Goal: Task Accomplishment & Management: Use online tool/utility

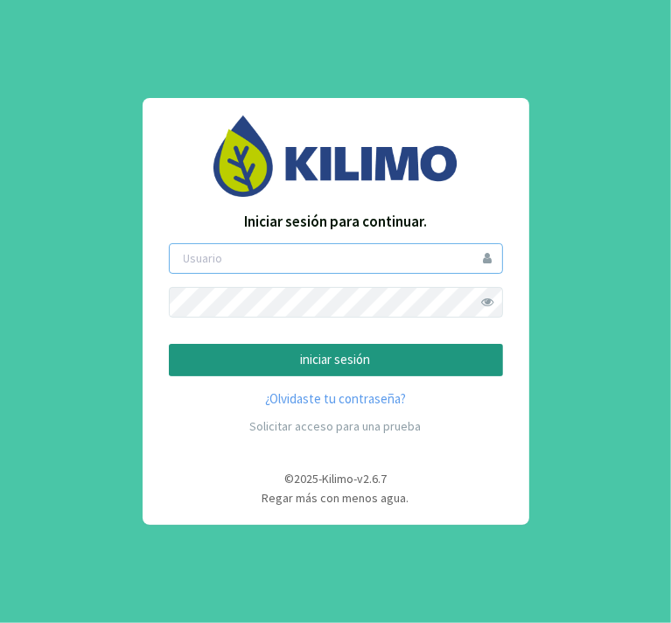
type input "[PERSON_NAME]"
click at [242, 347] on button "iniciar sesión" at bounding box center [336, 360] width 334 height 32
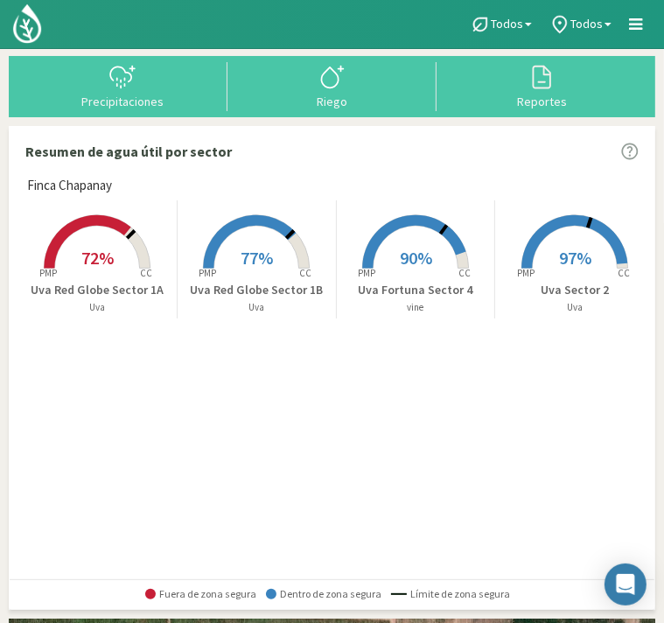
click at [109, 253] on span "72%" at bounding box center [97, 258] width 32 height 22
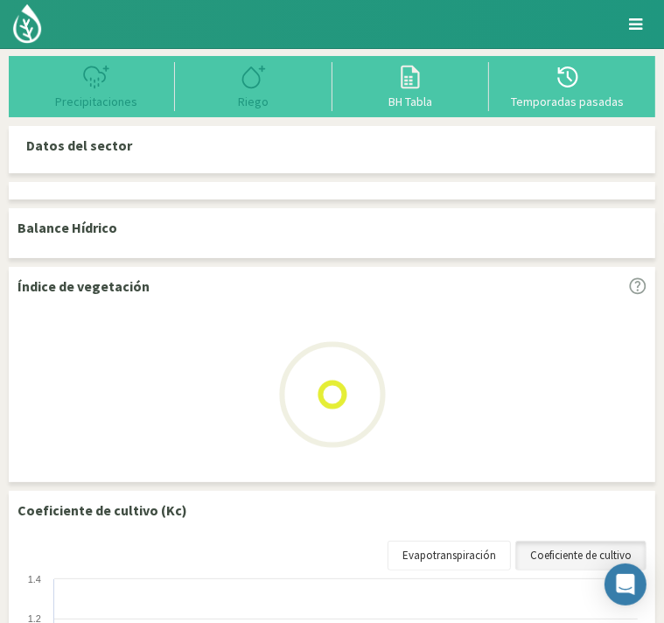
select select "1: Object"
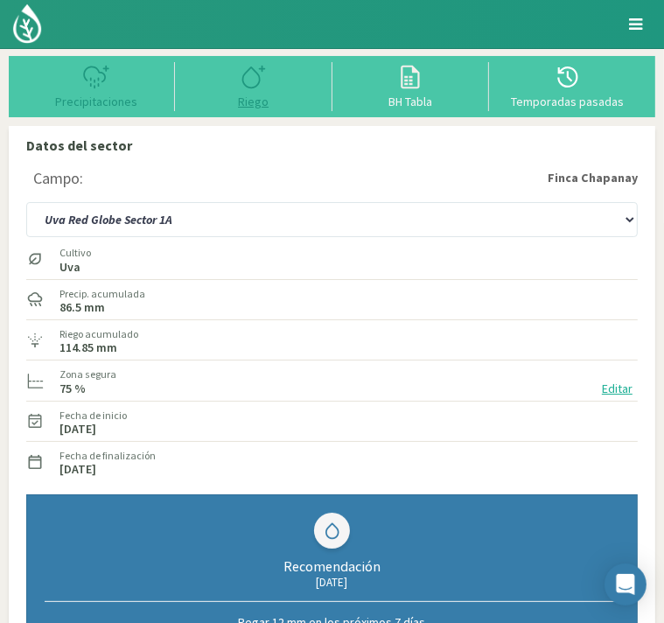
type input "32.2"
click at [260, 90] on icon at bounding box center [254, 77] width 28 height 28
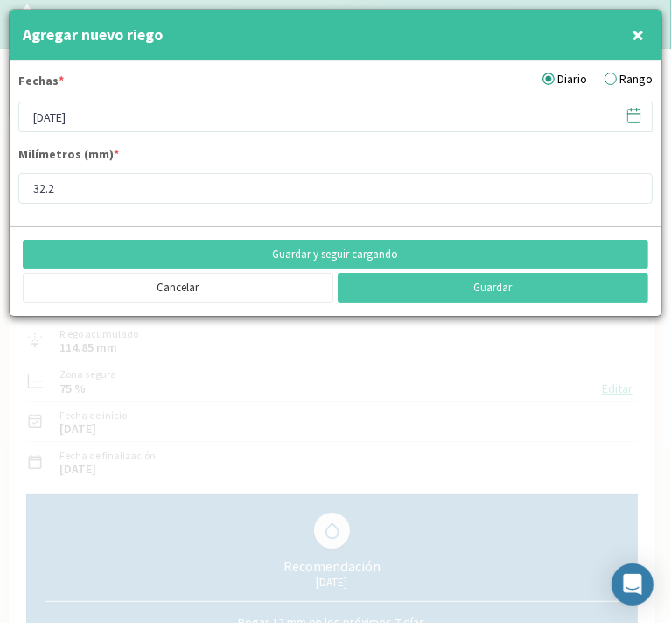
click at [638, 115] on icon at bounding box center [634, 115] width 17 height 17
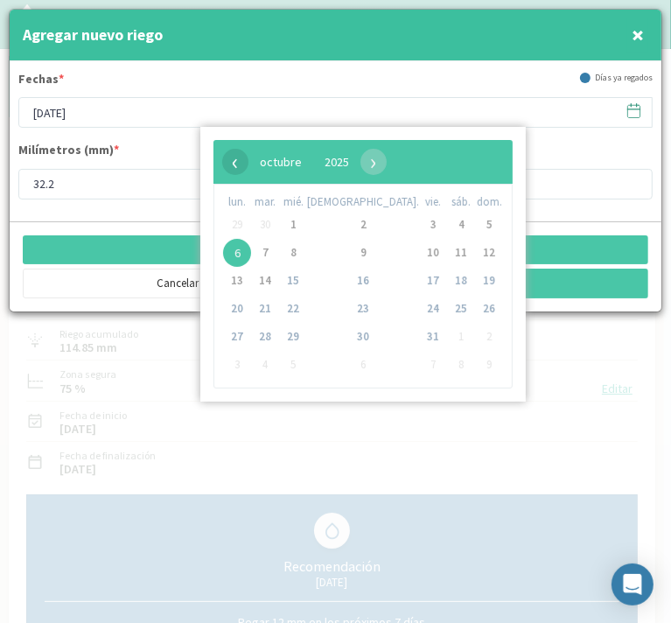
click at [233, 163] on span "‹" at bounding box center [235, 162] width 26 height 26
click at [234, 337] on span "29" at bounding box center [237, 337] width 28 height 28
type input "[DATE]"
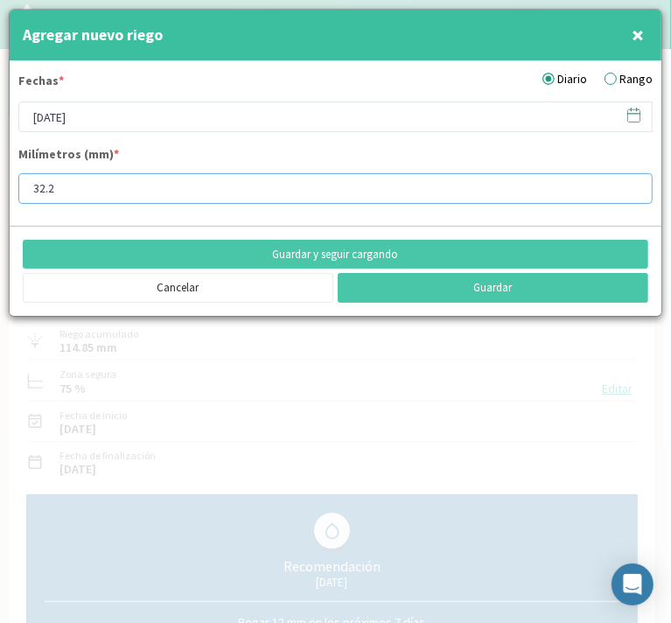
drag, startPoint x: 50, startPoint y: 189, endPoint x: 14, endPoint y: 188, distance: 35.9
click at [14, 188] on form "Fechas * Diario Rango [DATE] Milímetros (mm) * 32.2" at bounding box center [336, 143] width 652 height 165
type input "3"
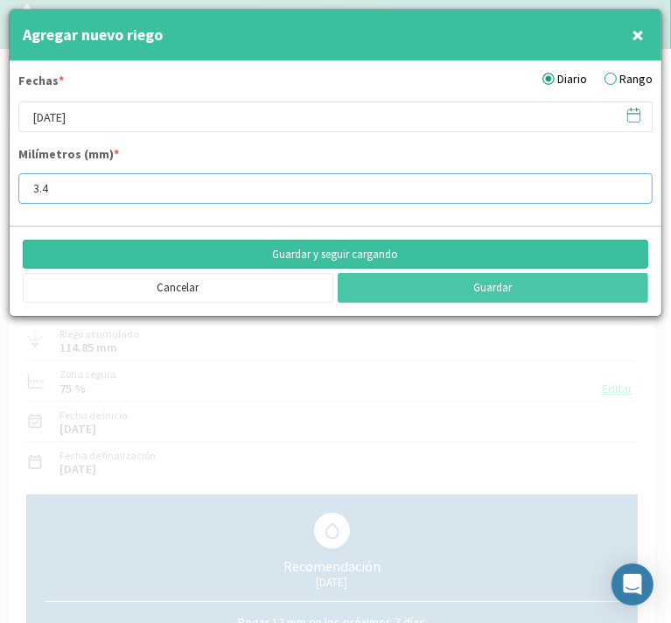
type input "3.4"
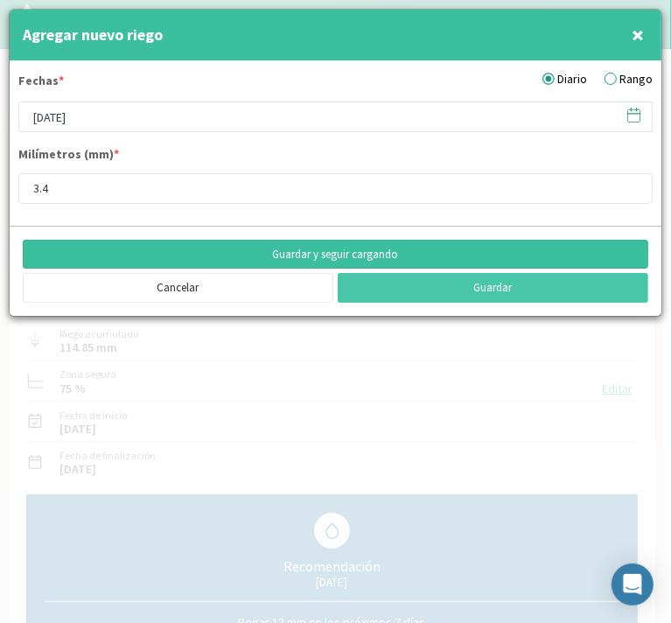
click at [293, 253] on button "Guardar y seguir cargando" at bounding box center [336, 255] width 626 height 30
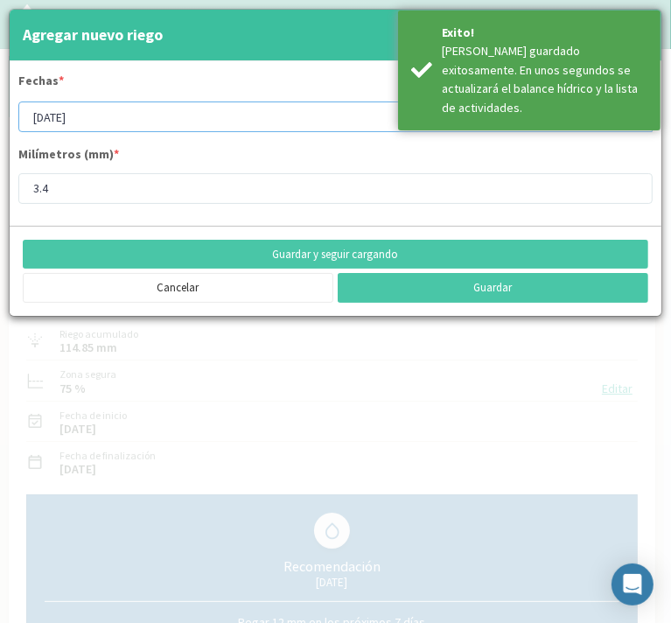
click at [109, 115] on input "[DATE]" at bounding box center [335, 117] width 635 height 31
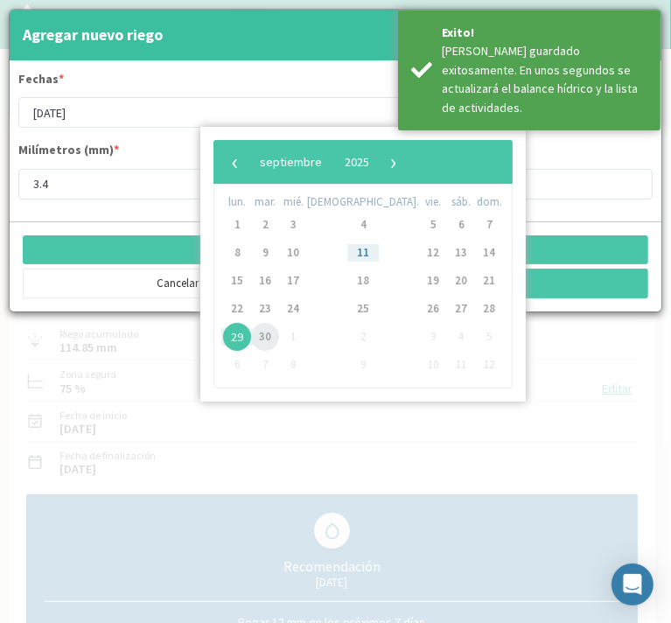
click at [268, 337] on span "30" at bounding box center [265, 337] width 28 height 28
type input "[DATE]"
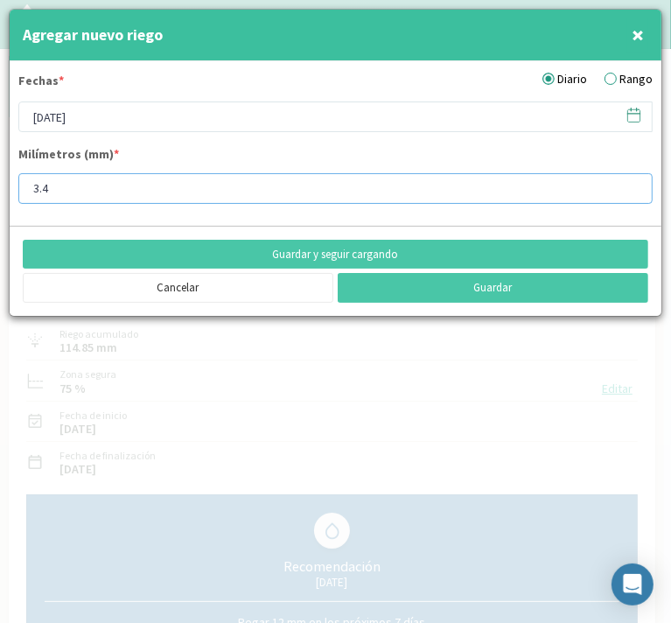
drag, startPoint x: 66, startPoint y: 192, endPoint x: -11, endPoint y: 181, distance: 76.9
click at [0, 181] on html "Principal Perfil Perfil Salir Datos del sector Campo: [GEOGRAPHIC_DATA] Uva For…" at bounding box center [335, 311] width 671 height 623
type input "7"
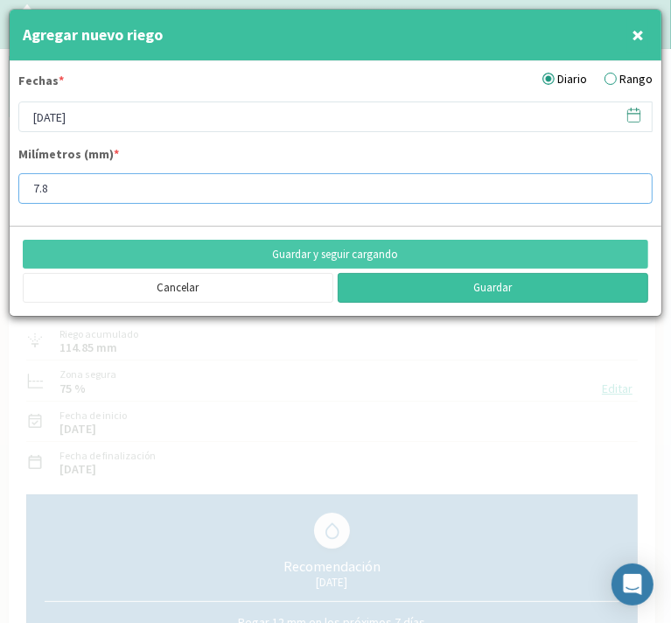
type input "7.8"
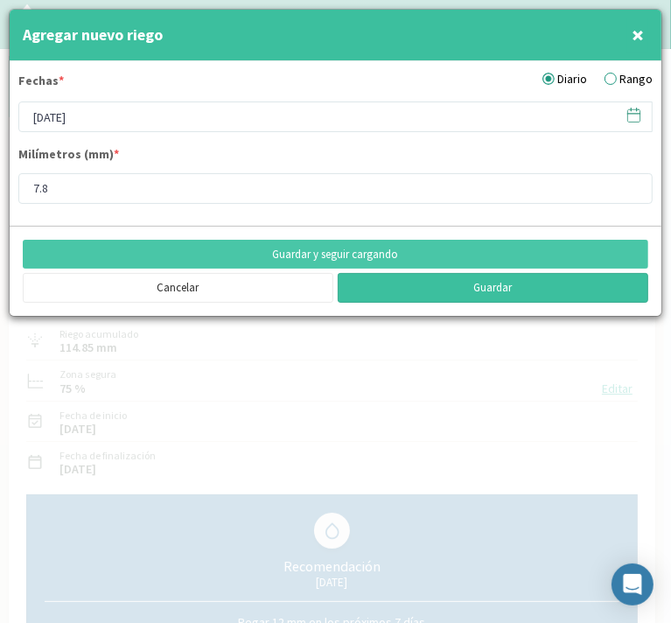
click at [427, 285] on button "Guardar" at bounding box center [493, 288] width 311 height 30
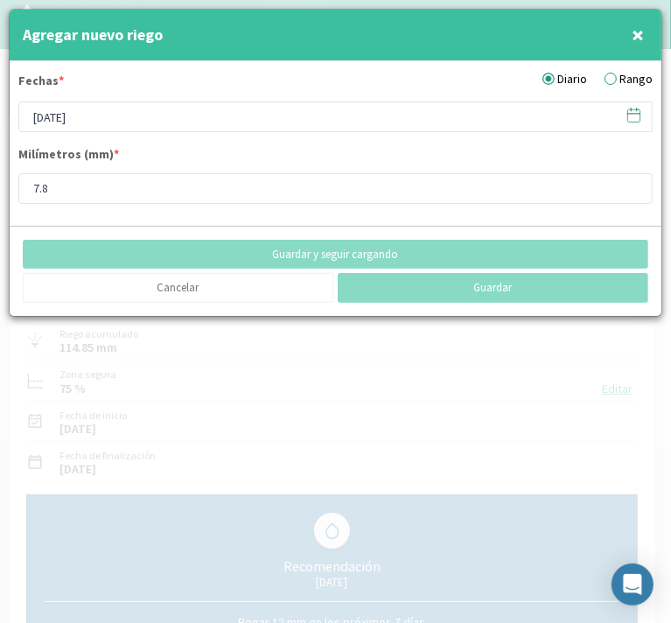
type input "[DATE]"
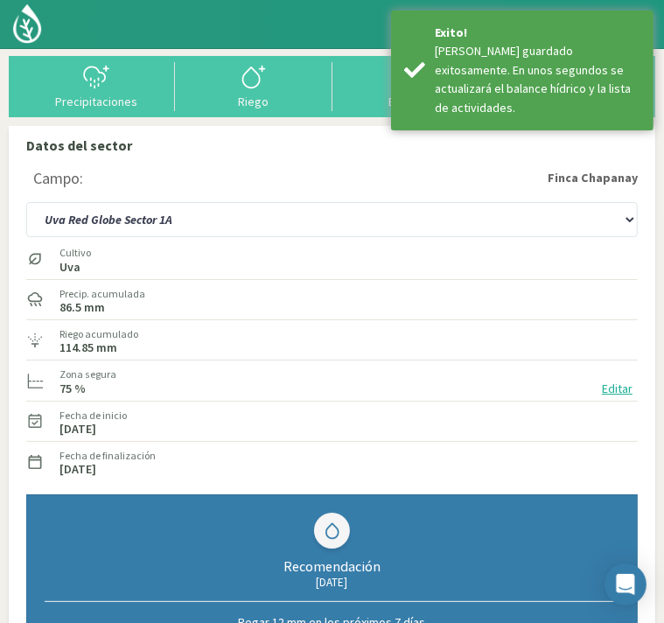
click at [0, 0] on img at bounding box center [0, 0] width 0 height 0
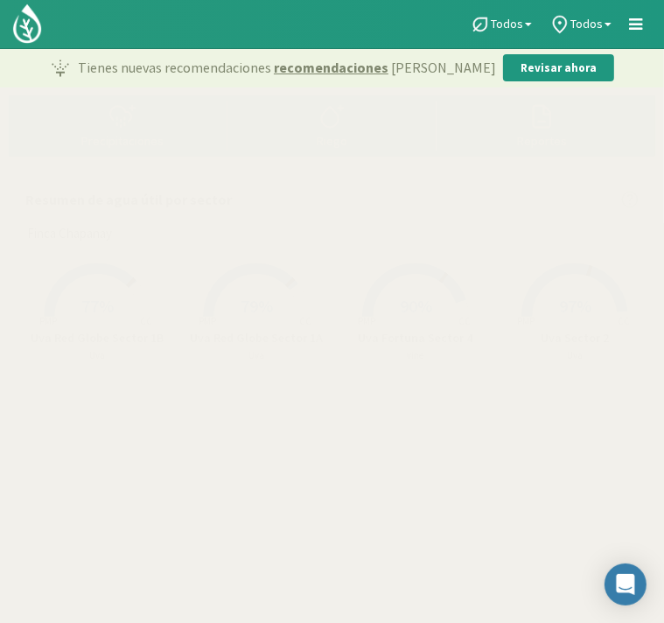
click at [97, 301] on span "77%" at bounding box center [97, 306] width 32 height 22
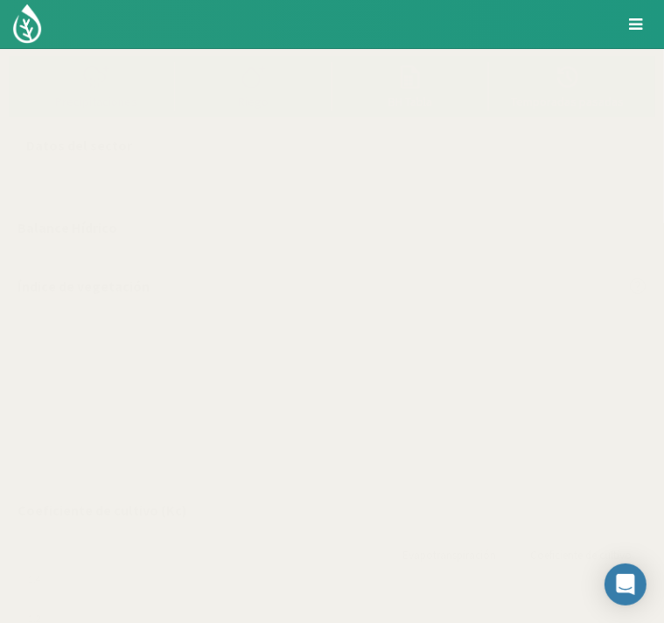
select select "2: Object"
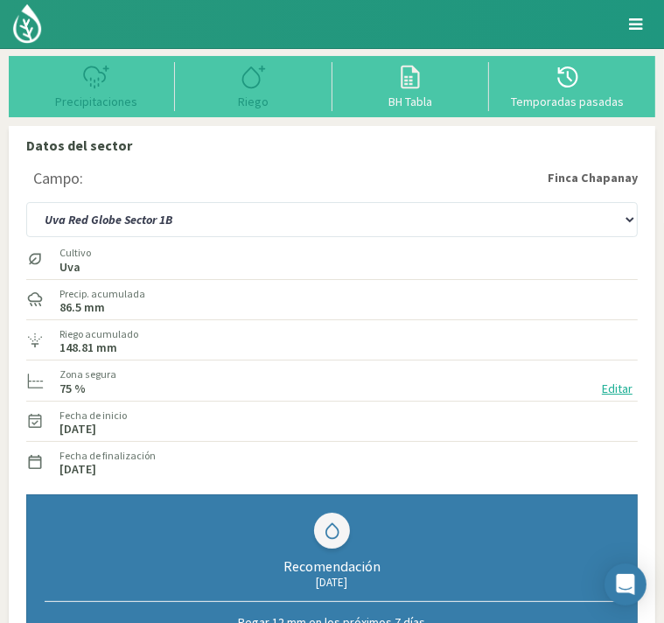
type input "42.35"
click at [251, 81] on icon at bounding box center [254, 77] width 28 height 28
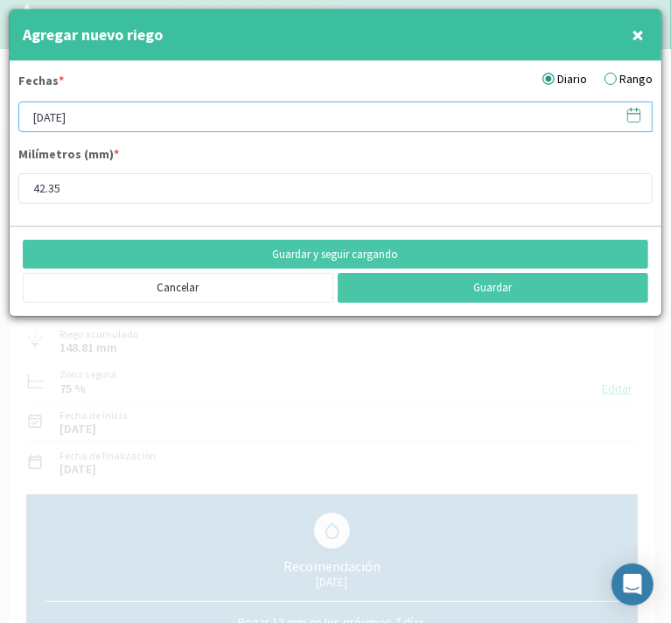
click at [150, 124] on input "[DATE]" at bounding box center [335, 117] width 635 height 31
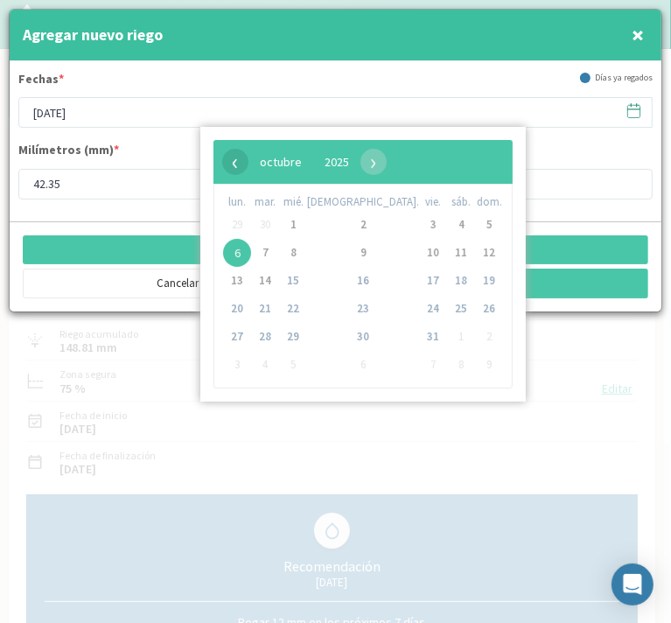
click at [232, 163] on span "‹" at bounding box center [235, 162] width 26 height 26
click at [239, 331] on span "29" at bounding box center [237, 337] width 28 height 28
type input "[DATE]"
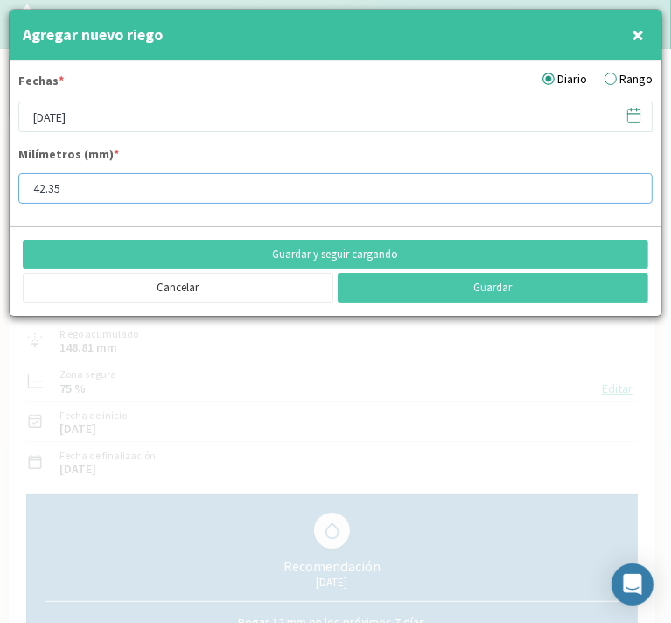
drag, startPoint x: 79, startPoint y: 192, endPoint x: 6, endPoint y: 183, distance: 73.2
click at [6, 183] on div "Agregar nuevo riego × Fechas * Diario Rango [DATE] Milímetros (mm) * 42.35 Guar…" at bounding box center [335, 311] width 671 height 623
type input "2"
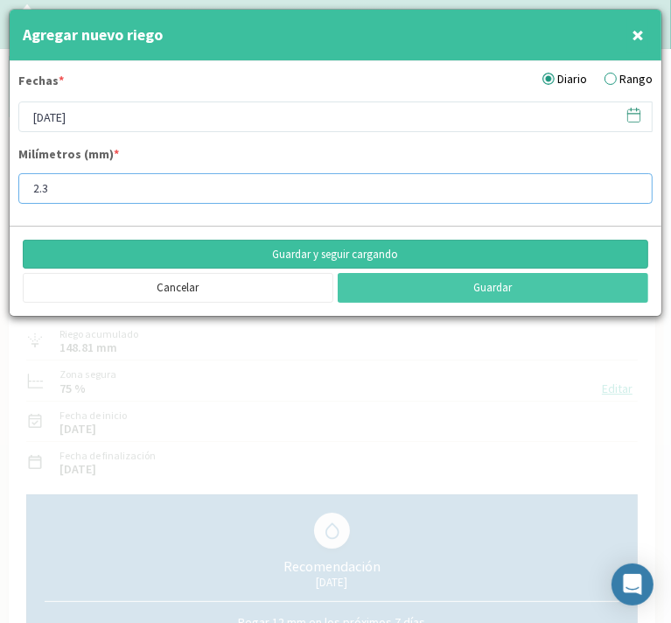
type input "2.3"
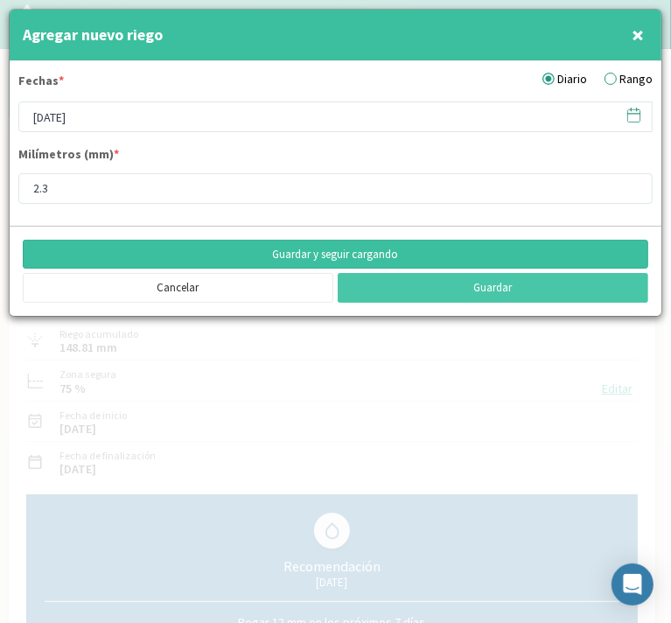
click at [259, 250] on button "Guardar y seguir cargando" at bounding box center [336, 255] width 626 height 30
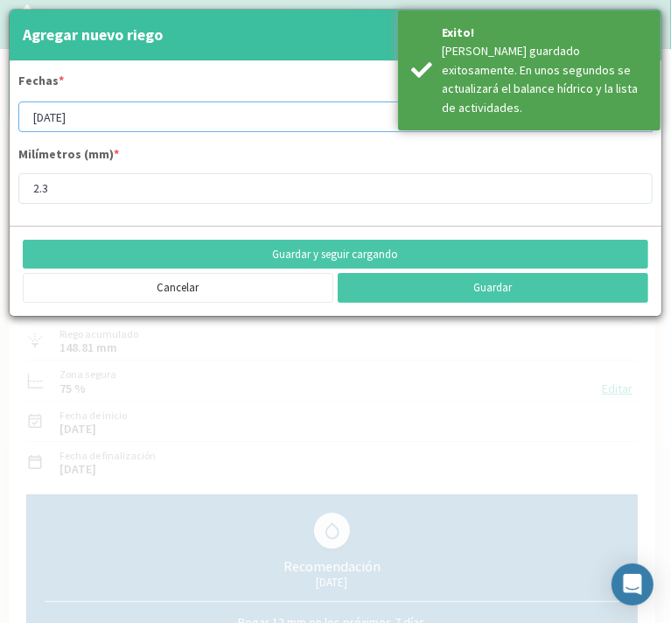
click at [80, 122] on input "[DATE]" at bounding box center [335, 117] width 635 height 31
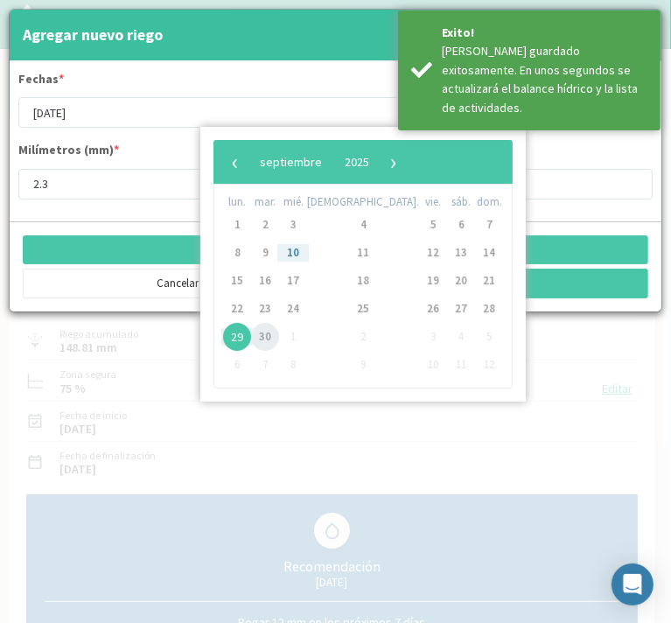
click at [271, 331] on span "30" at bounding box center [265, 337] width 28 height 28
type input "[DATE]"
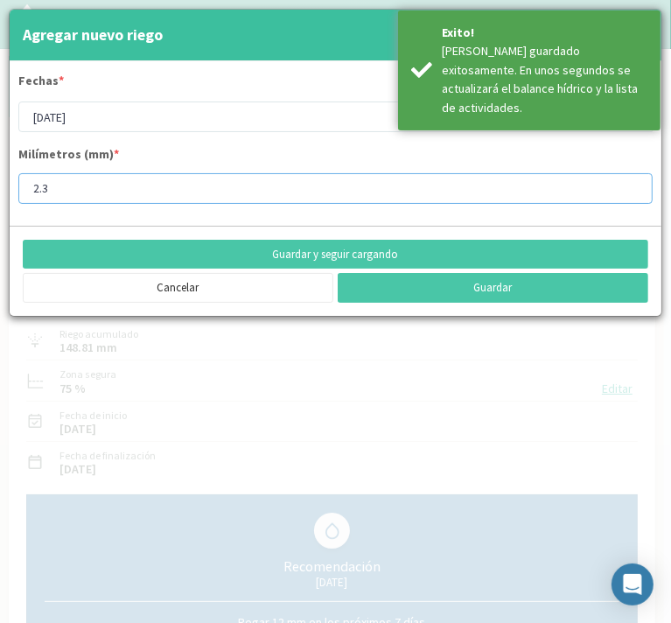
drag, startPoint x: 48, startPoint y: 188, endPoint x: 4, endPoint y: 178, distance: 45.0
click at [9, 185] on div "Agregar nuevo riego × Fechas * Diario Rango [DATE] Milímetros (mm) * 2.3 Guarda…" at bounding box center [336, 163] width 654 height 308
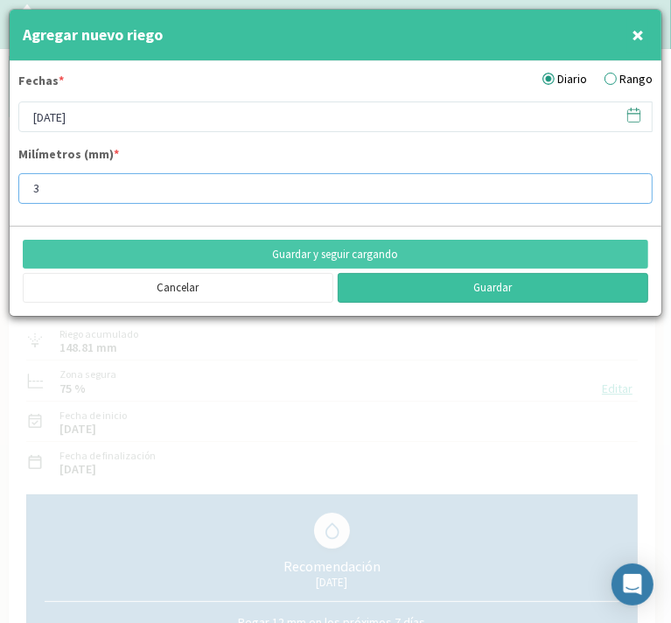
type input "3"
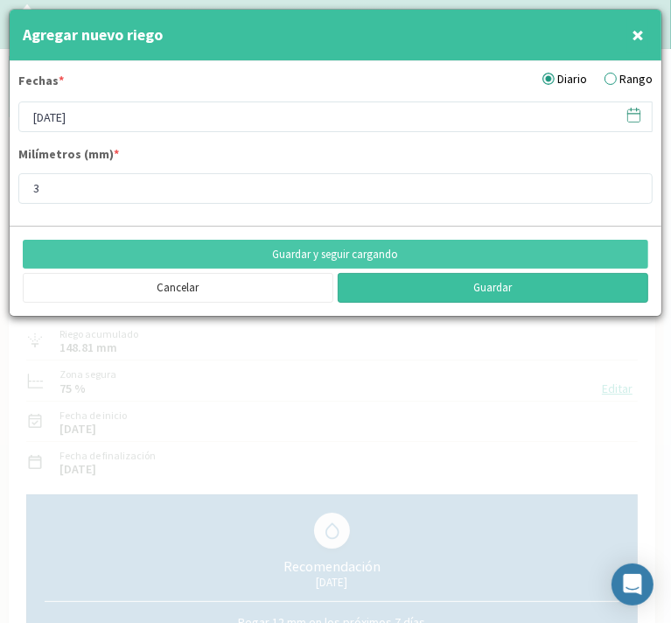
click at [434, 287] on button "Guardar" at bounding box center [493, 288] width 311 height 30
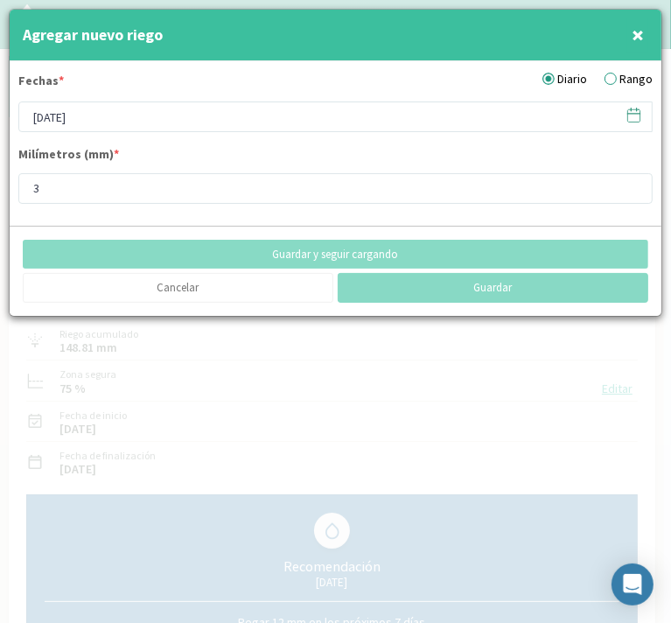
type input "[DATE]"
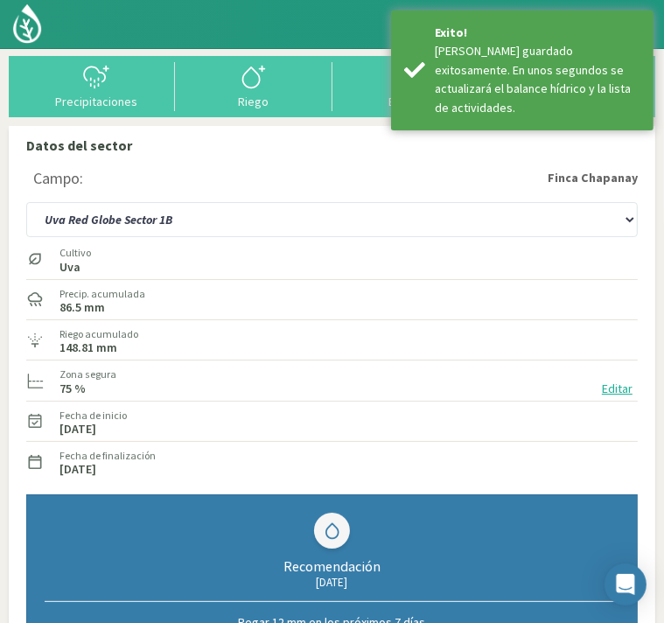
click at [0, 0] on img at bounding box center [0, 0] width 0 height 0
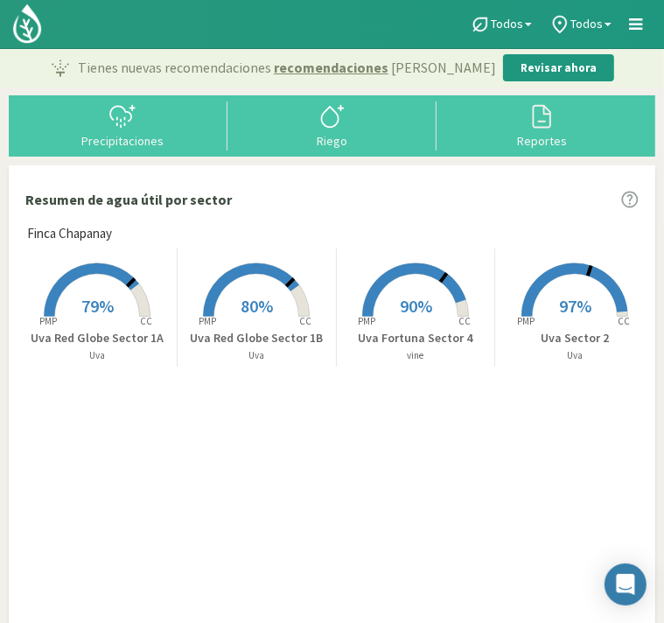
click at [417, 300] on span "90%" at bounding box center [416, 306] width 32 height 22
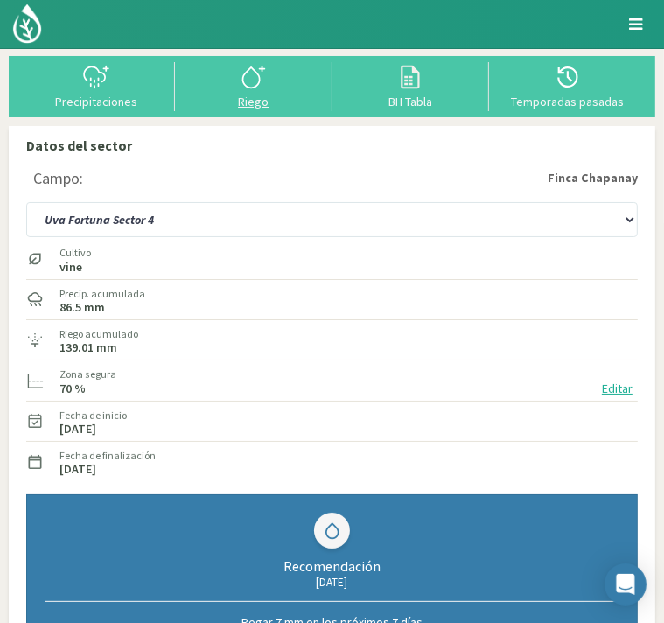
click at [254, 89] on icon at bounding box center [254, 77] width 28 height 28
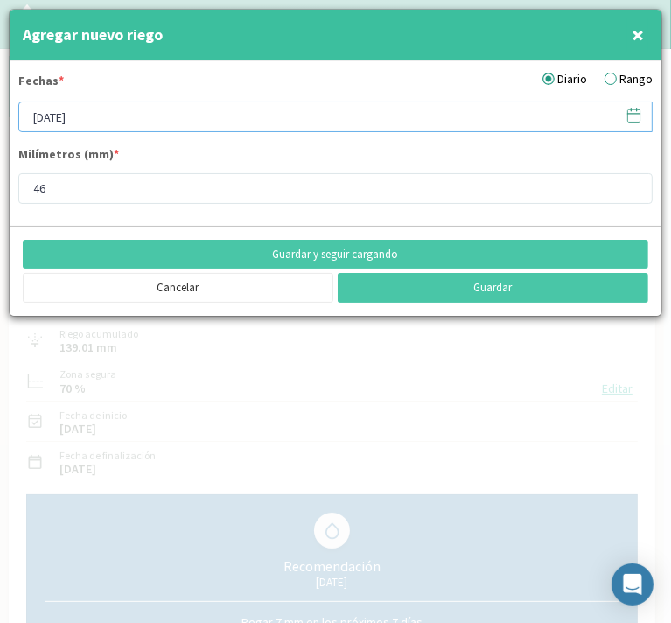
click at [123, 119] on input "[DATE]" at bounding box center [335, 117] width 635 height 31
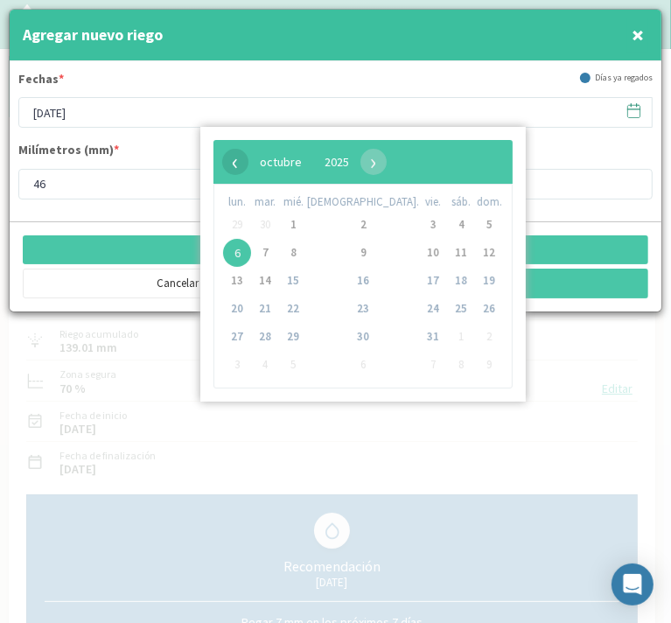
click at [235, 164] on span "‹" at bounding box center [235, 162] width 26 height 26
click at [277, 334] on span "30" at bounding box center [265, 337] width 28 height 28
type input "[DATE]"
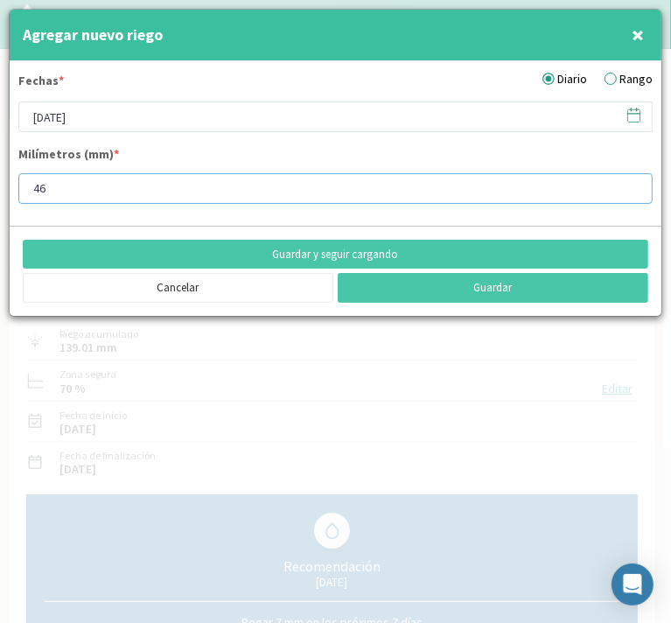
drag, startPoint x: 60, startPoint y: 187, endPoint x: 11, endPoint y: 186, distance: 49.0
click at [11, 186] on form "Fechas * Diario Rango [DATE] Milímetros (mm) * 46" at bounding box center [336, 143] width 652 height 165
type input "3"
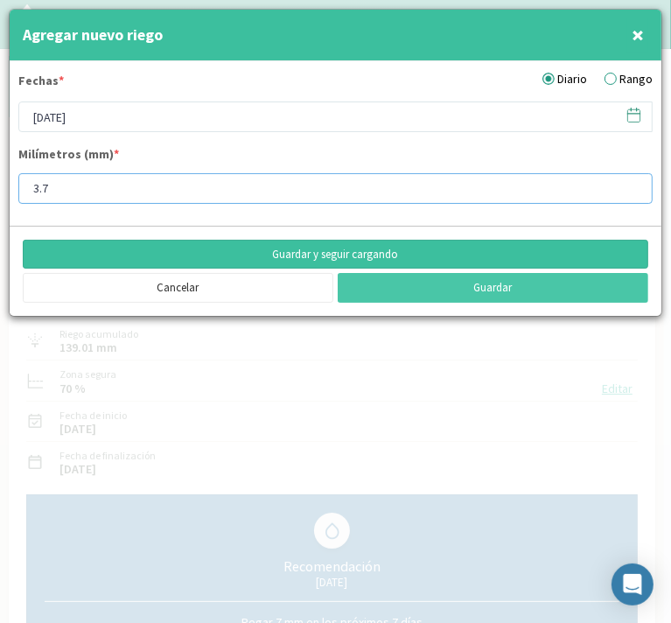
type input "3.7"
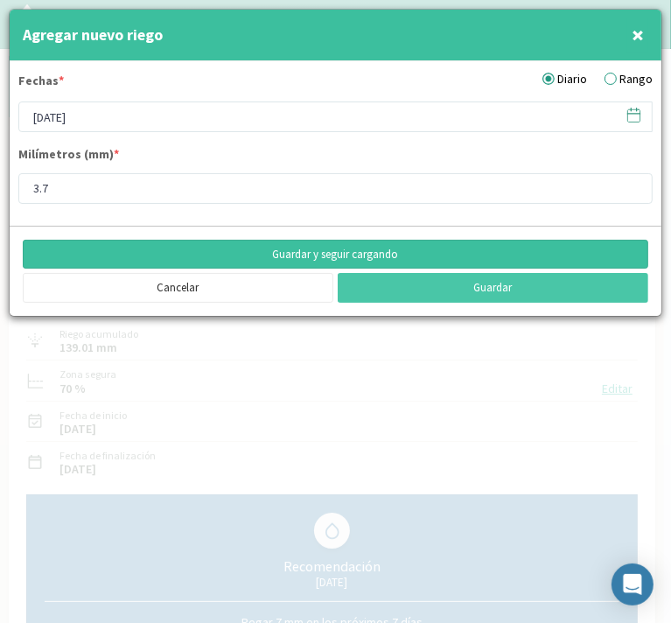
click at [353, 254] on button "Guardar y seguir cargando" at bounding box center [336, 255] width 626 height 30
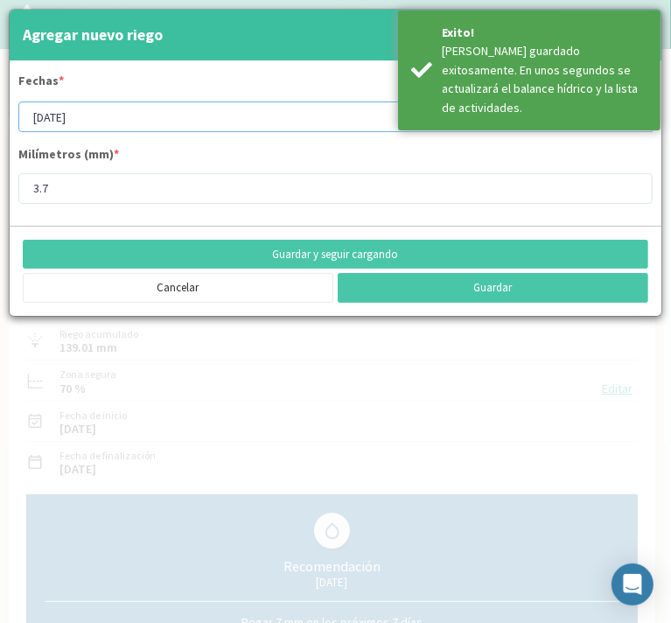
click at [101, 116] on input "[DATE]" at bounding box center [335, 117] width 635 height 31
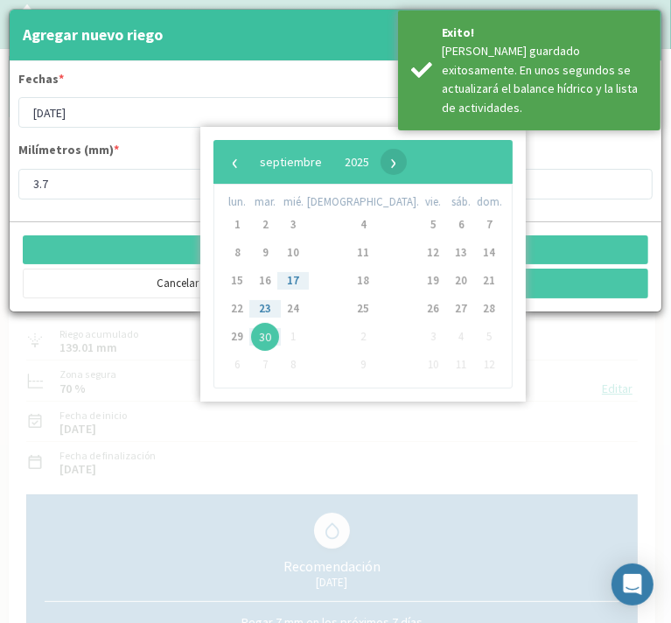
click at [407, 156] on span "›" at bounding box center [394, 162] width 26 height 26
click at [298, 225] on span "1" at bounding box center [293, 225] width 28 height 28
type input "[DATE]"
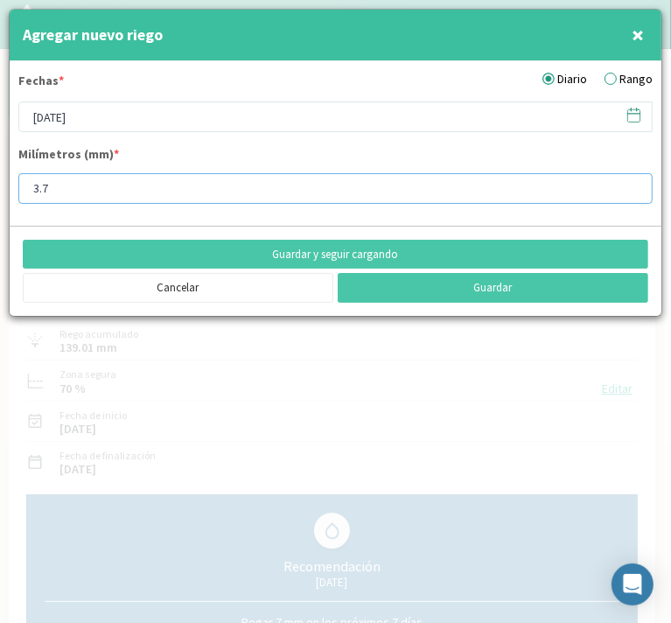
drag, startPoint x: 49, startPoint y: 188, endPoint x: 8, endPoint y: 185, distance: 41.3
click at [9, 185] on div "Agregar nuevo riego × Fechas * Diario Rango [DATE] Milímetros (mm) * 3.7 Guarda…" at bounding box center [336, 163] width 654 height 308
type input "8"
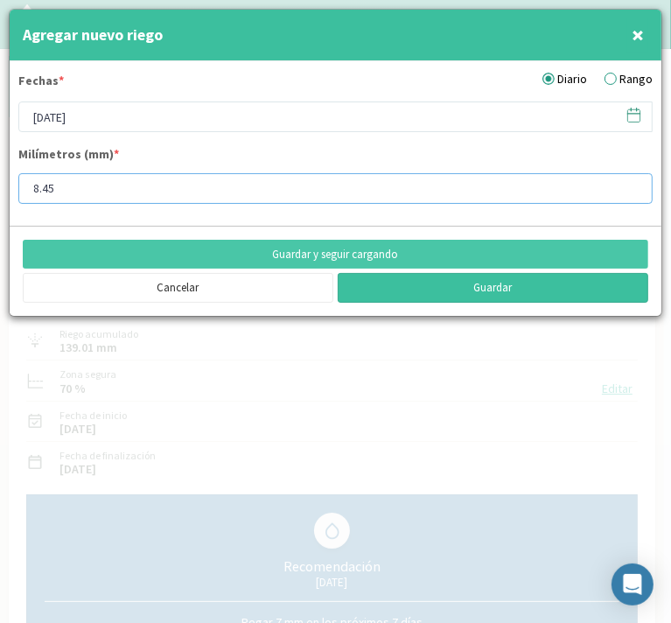
type input "8.45"
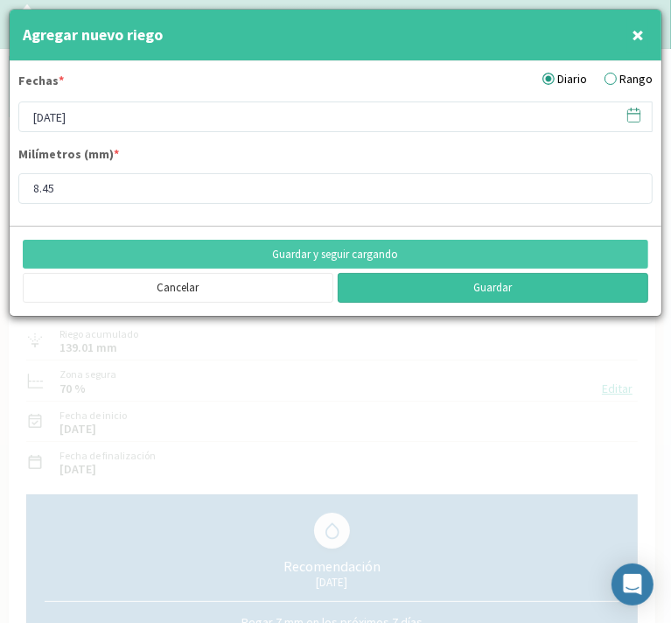
click at [445, 284] on button "Guardar" at bounding box center [493, 288] width 311 height 30
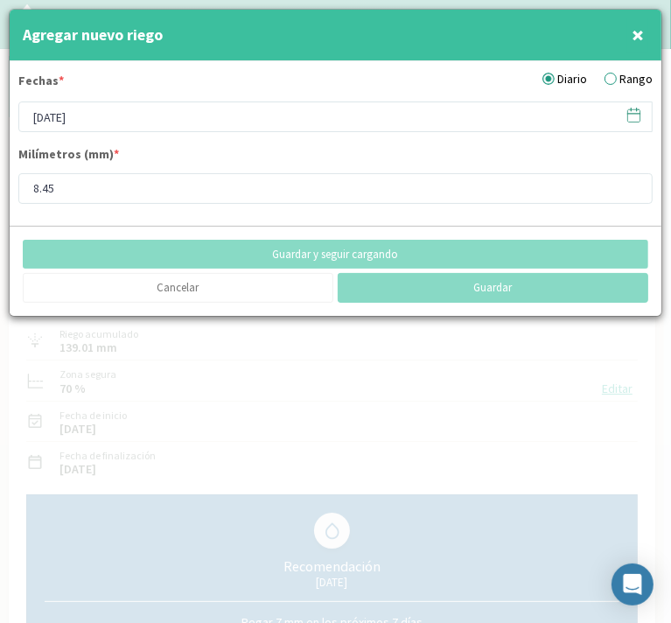
type input "[DATE]"
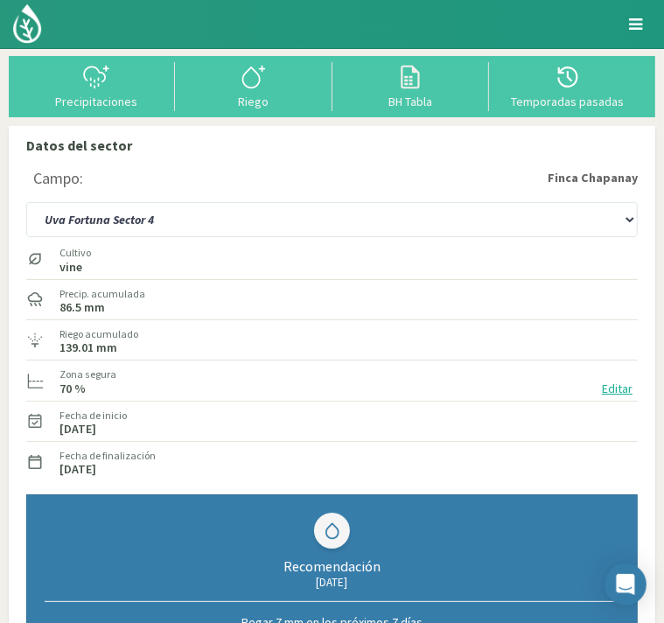
click at [0, 0] on img at bounding box center [0, 0] width 0 height 0
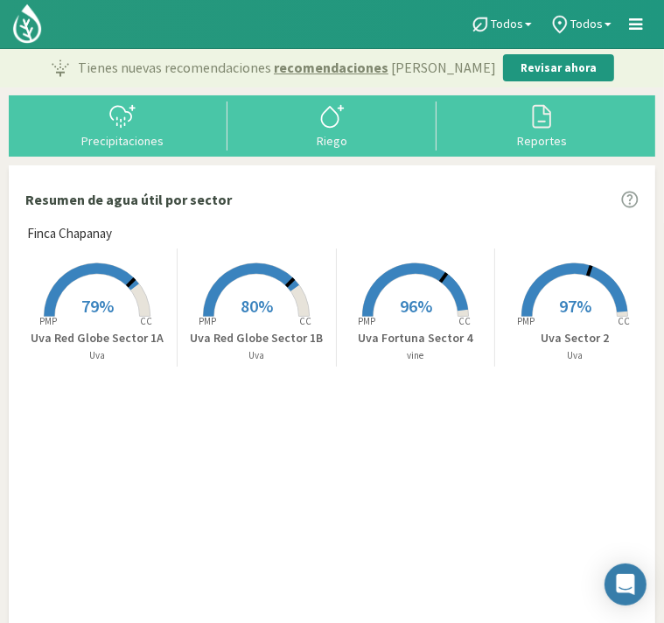
click at [566, 304] on span "97%" at bounding box center [575, 306] width 32 height 22
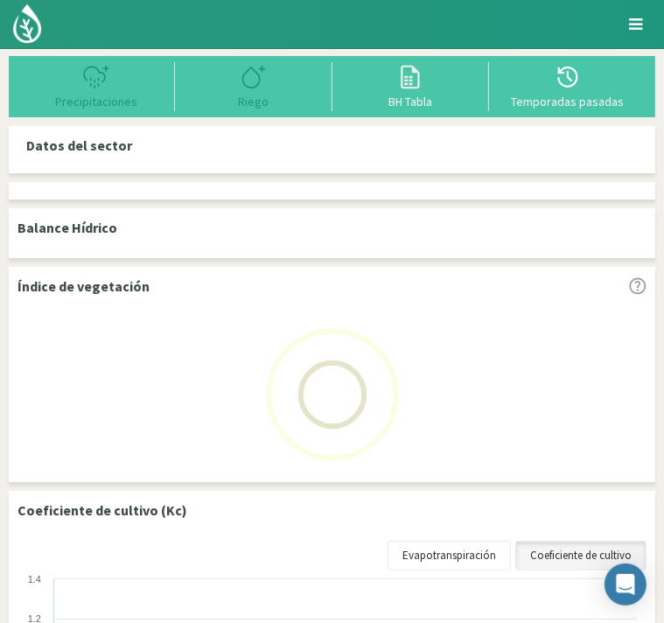
select select "3: Object"
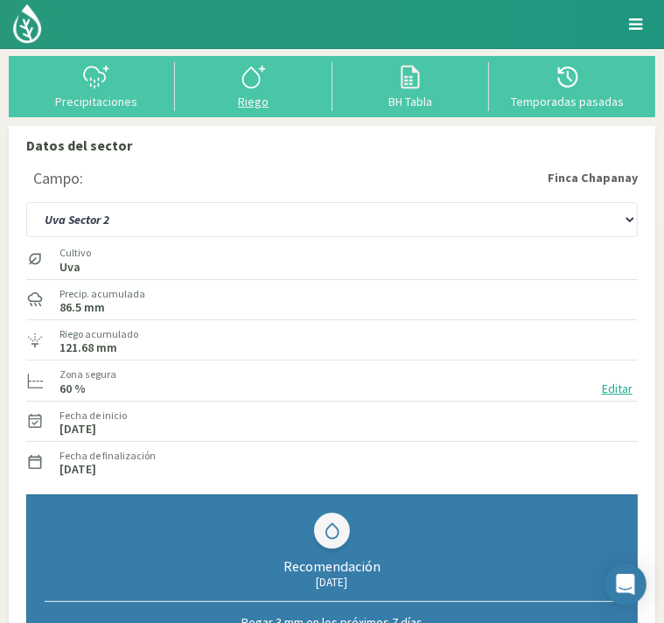
click at [250, 81] on icon at bounding box center [254, 77] width 28 height 28
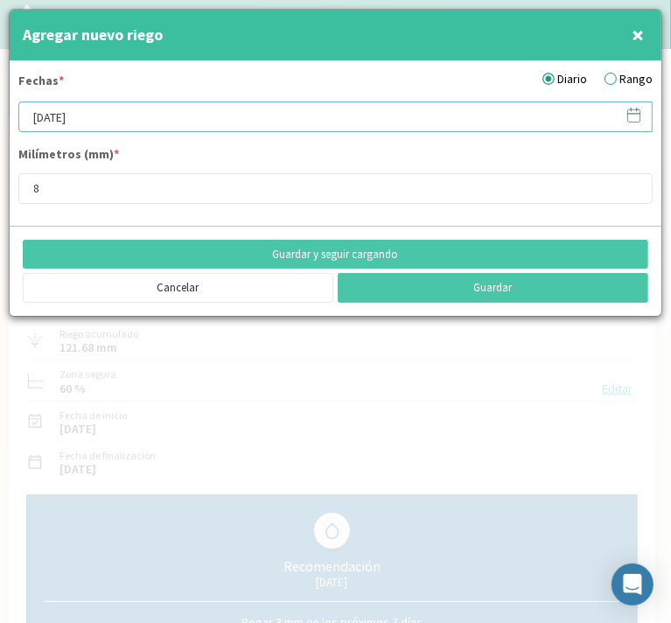
click at [189, 110] on input "[DATE]" at bounding box center [335, 117] width 635 height 31
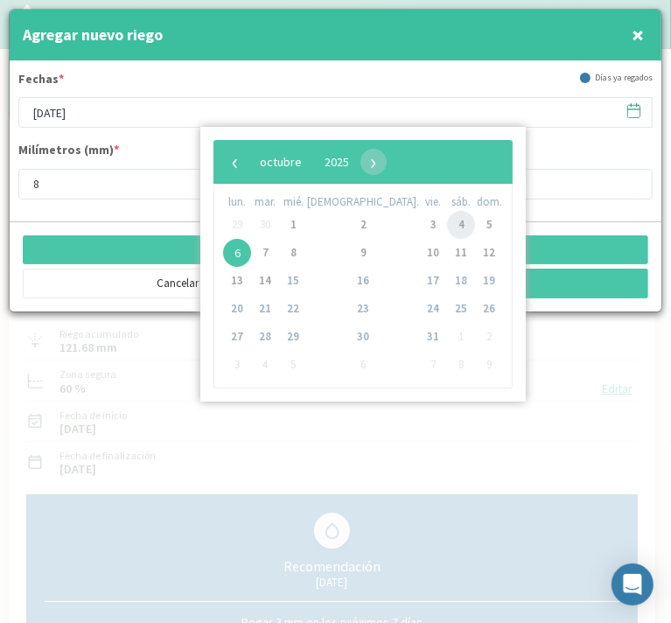
click at [447, 223] on span "4" at bounding box center [461, 225] width 28 height 28
type input "[DATE]"
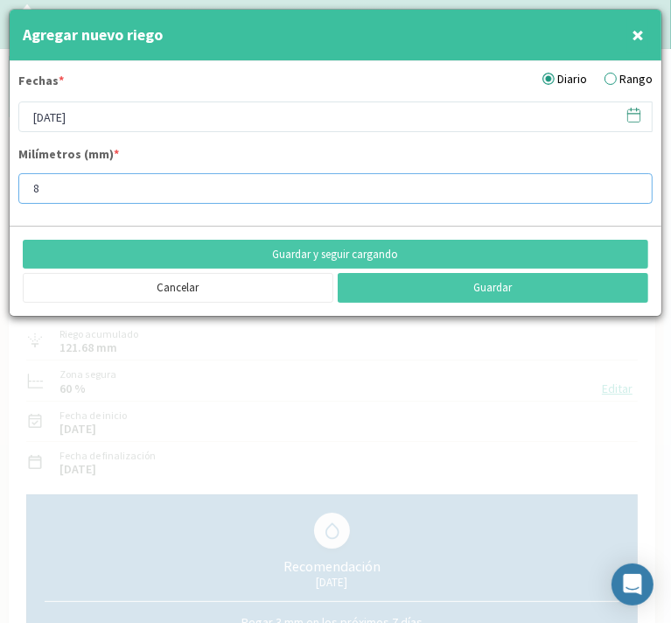
drag, startPoint x: 52, startPoint y: 184, endPoint x: -4, endPoint y: 178, distance: 56.3
click at [0, 178] on html "Principal Perfil Perfil Salir Datos del sector Campo: [GEOGRAPHIC_DATA] Uva For…" at bounding box center [335, 311] width 671 height 623
type input "13"
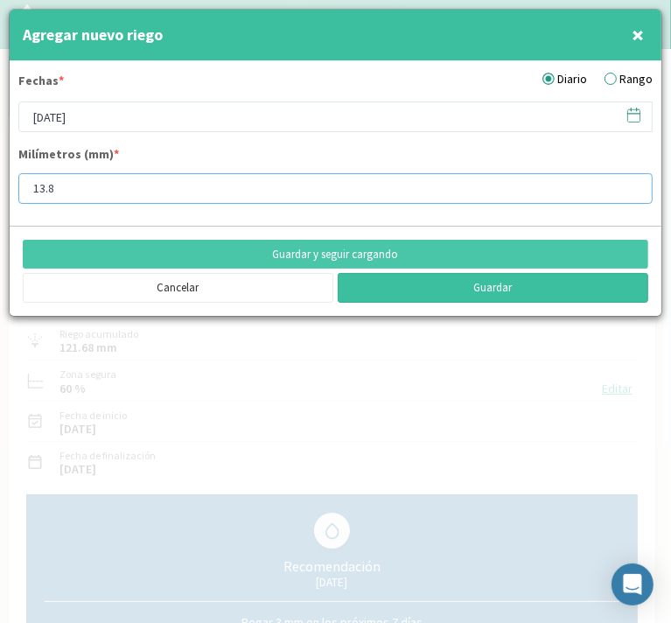
type input "13.8"
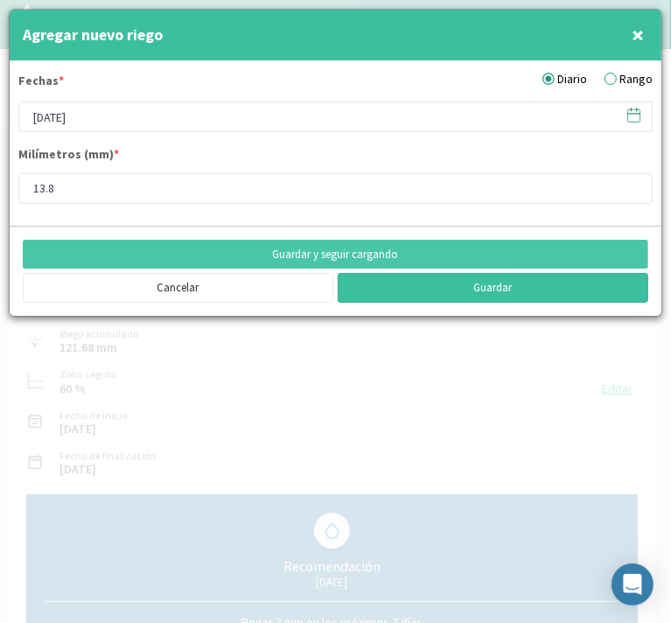
click at [424, 284] on button "Guardar" at bounding box center [493, 288] width 311 height 30
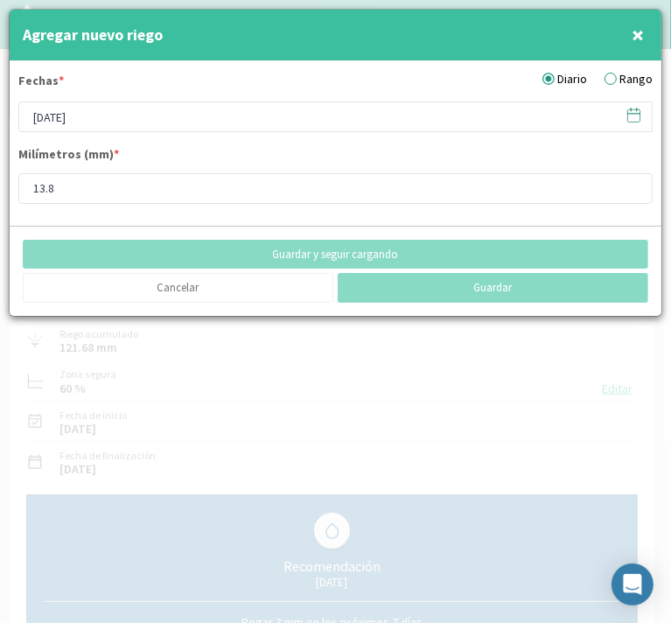
type input "[DATE]"
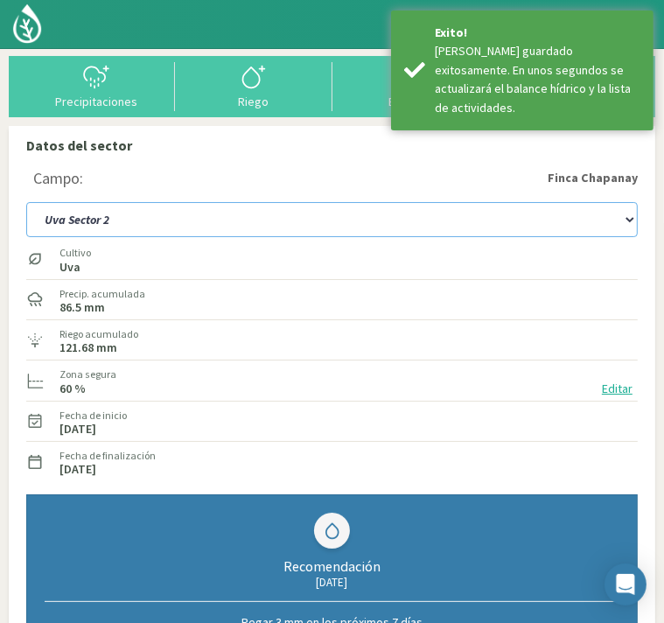
click at [166, 219] on select "Uva Fortuna Sector [GEOGRAPHIC_DATA] Sector 1B Uva Sector 2" at bounding box center [332, 219] width 612 height 35
click at [26, 202] on select "Uva Fortuna Sector [GEOGRAPHIC_DATA] Sector 1B Uva Sector 2" at bounding box center [332, 219] width 612 height 35
select select "4: Object"
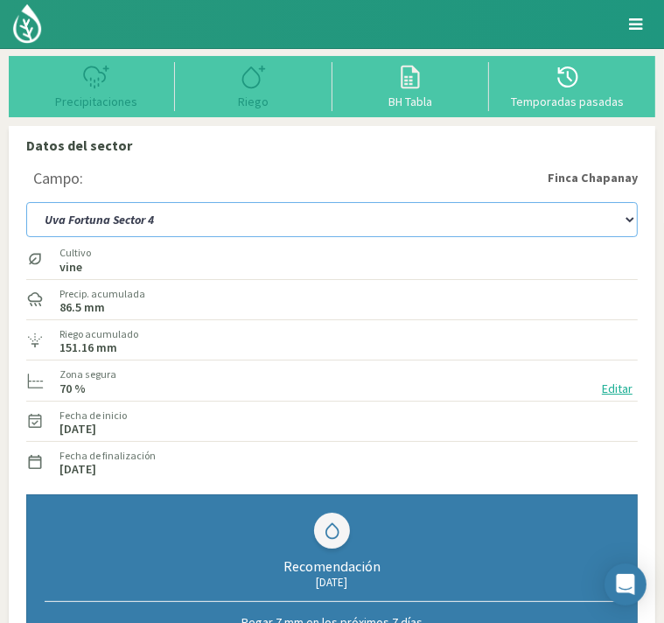
type input "8.45"
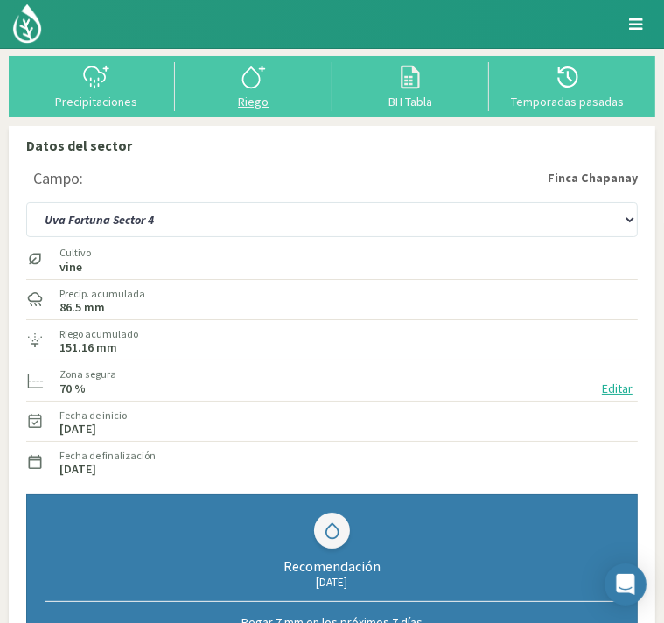
click at [252, 68] on icon at bounding box center [250, 77] width 17 height 20
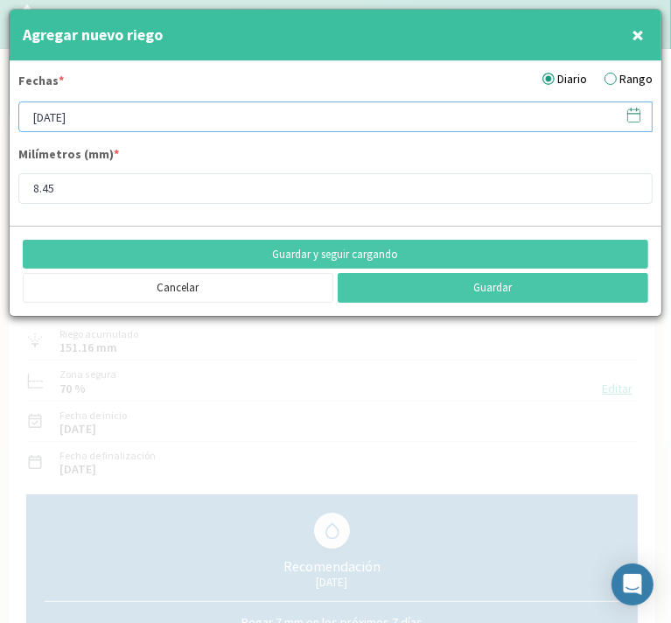
click at [151, 118] on input "[DATE]" at bounding box center [335, 117] width 635 height 31
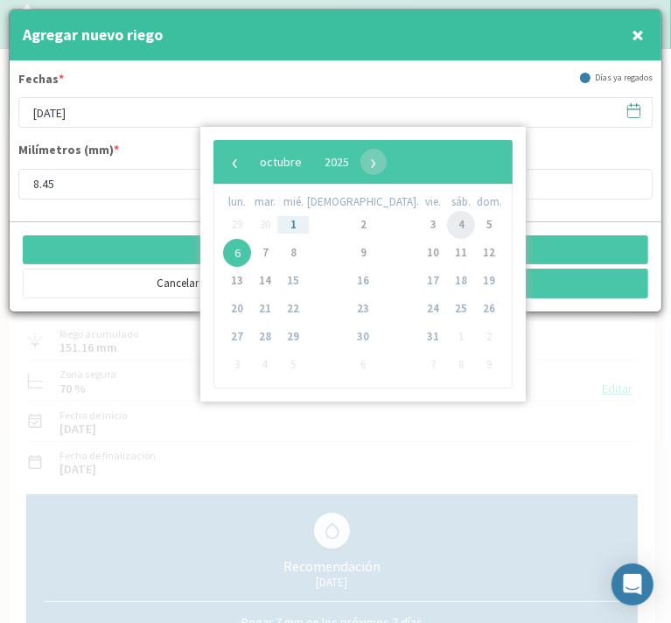
click at [447, 229] on span "4" at bounding box center [461, 225] width 28 height 28
type input "[DATE]"
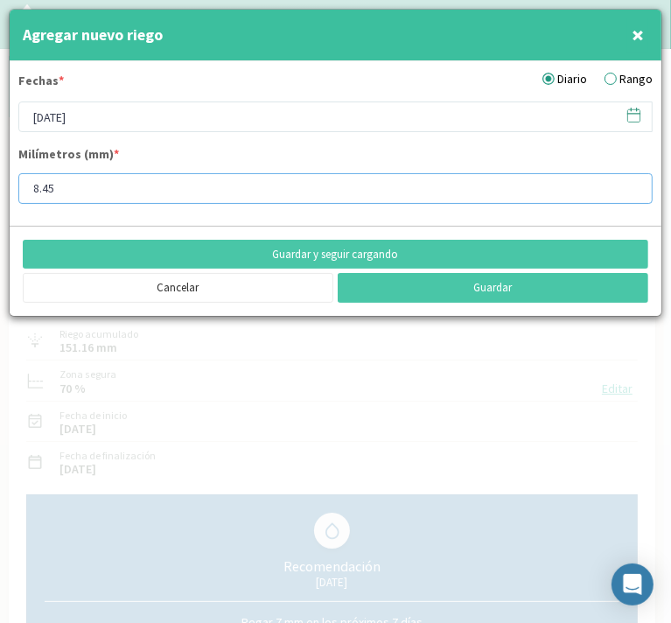
drag, startPoint x: 69, startPoint y: 182, endPoint x: 6, endPoint y: 187, distance: 63.2
click at [6, 187] on div "Agregar nuevo riego × Fechas * Diario Rango [DATE] Milímetros (mm) * 8.45 Guard…" at bounding box center [335, 311] width 671 height 623
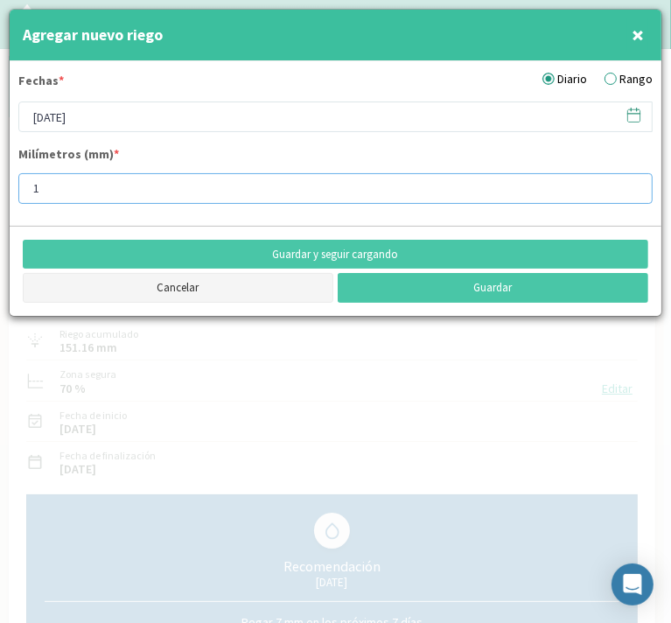
type input "13"
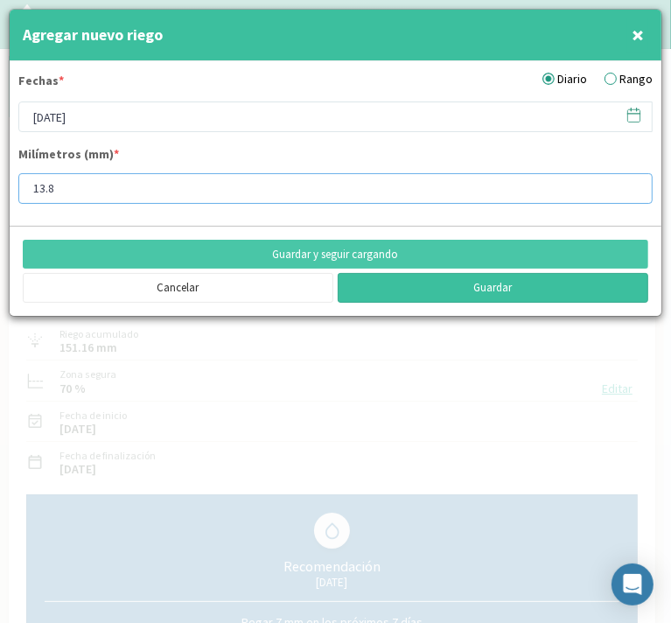
type input "13.8"
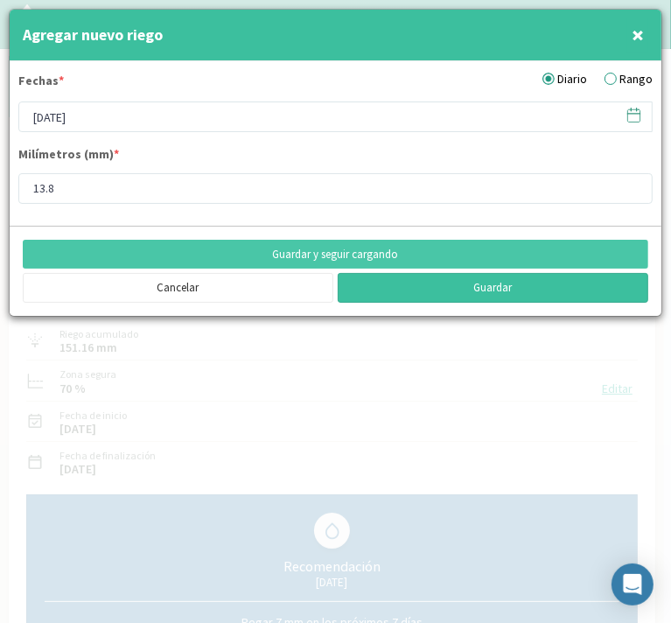
click at [477, 297] on button "Guardar" at bounding box center [493, 288] width 311 height 30
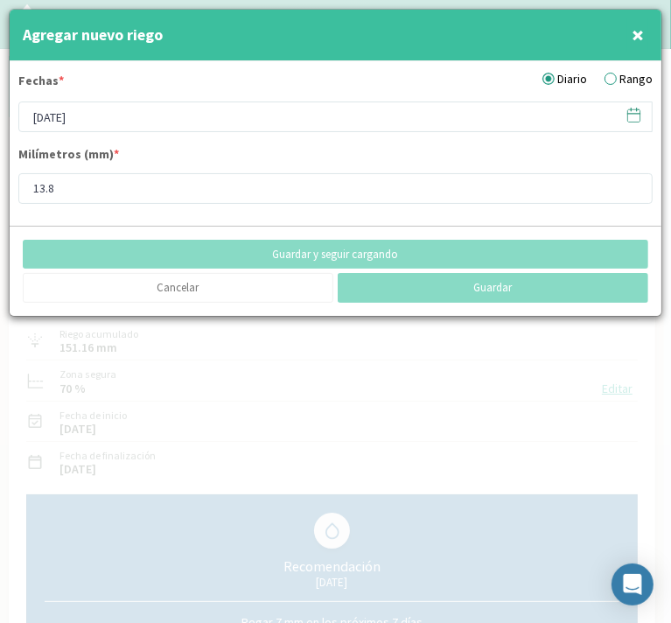
type input "[DATE]"
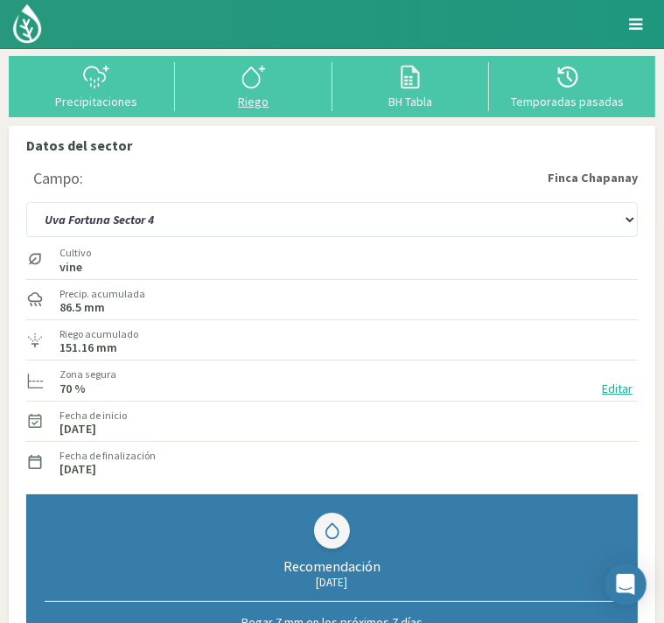
click at [251, 84] on icon at bounding box center [254, 77] width 28 height 28
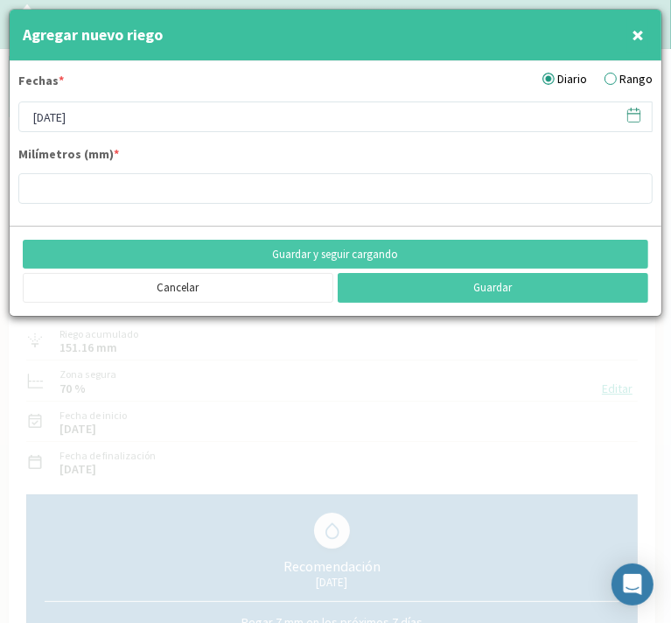
type input "13.8"
click at [636, 34] on span "×" at bounding box center [638, 34] width 12 height 29
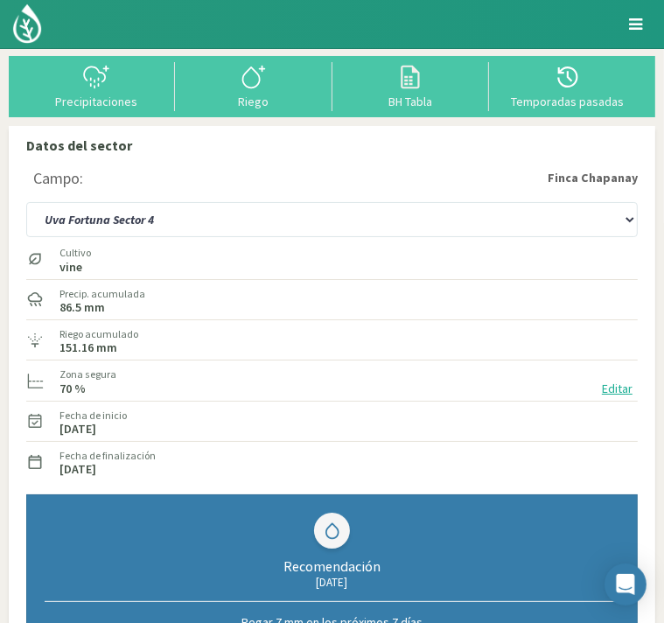
click at [0, 0] on img at bounding box center [0, 0] width 0 height 0
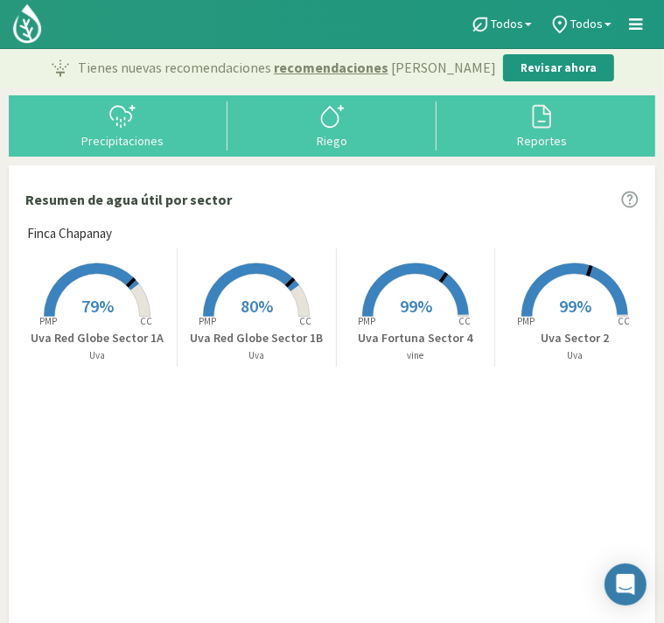
click at [108, 311] on span "79%" at bounding box center [97, 306] width 32 height 22
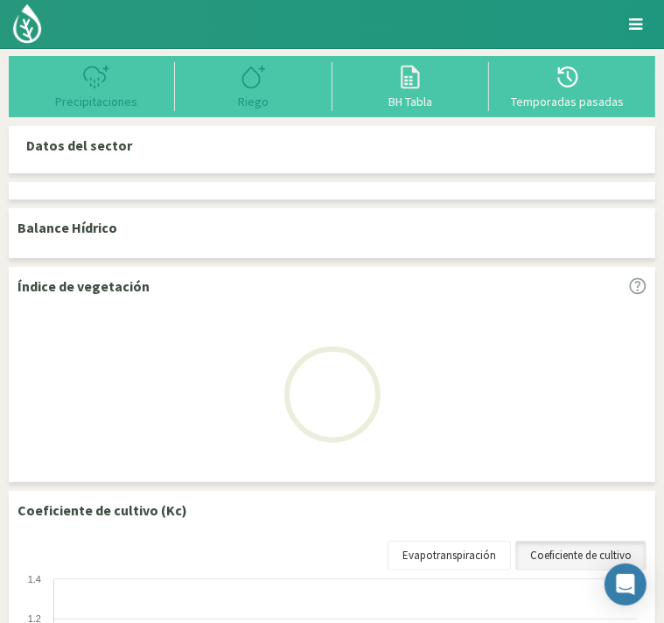
select select "1: Object"
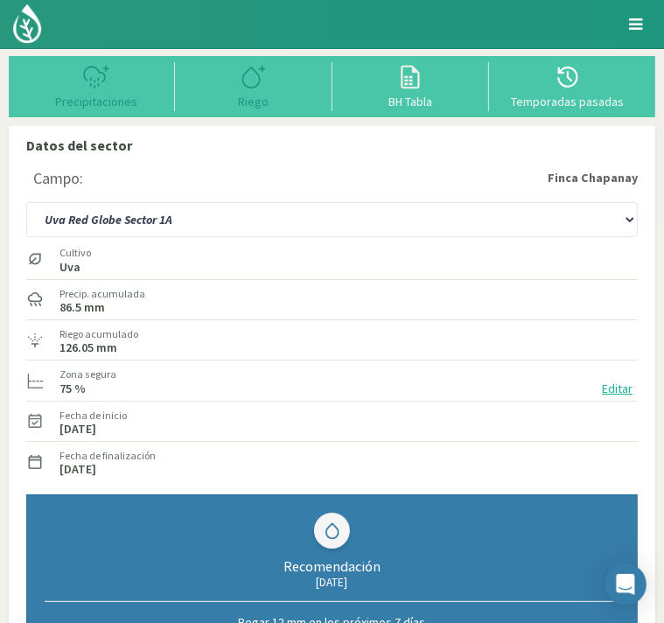
type input "7.8"
click at [248, 86] on icon at bounding box center [254, 77] width 28 height 28
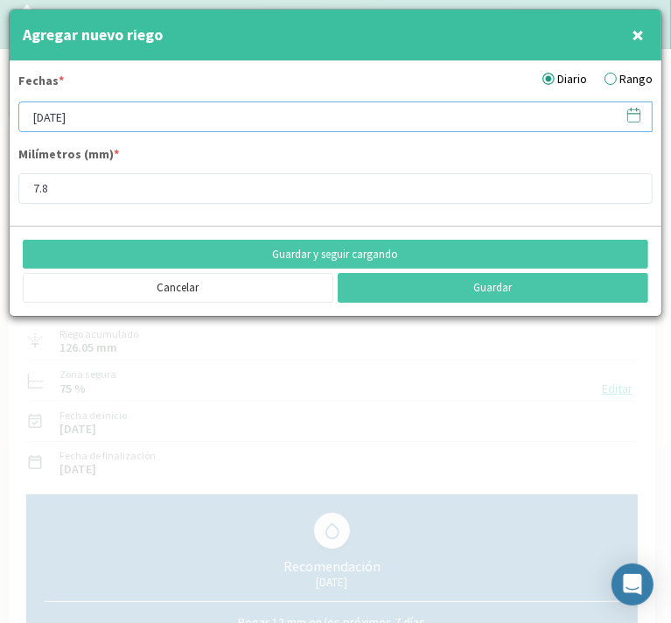
click at [94, 116] on input "[DATE]" at bounding box center [335, 117] width 635 height 31
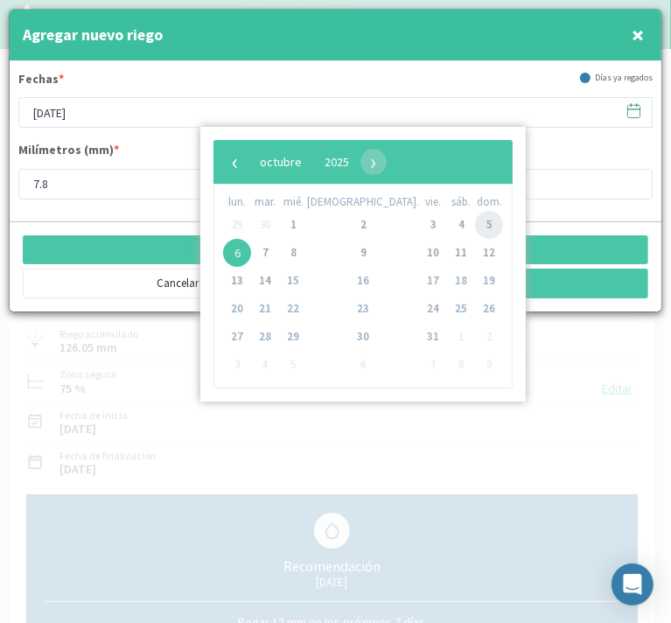
click at [475, 221] on span "5" at bounding box center [489, 225] width 28 height 28
type input "[DATE]"
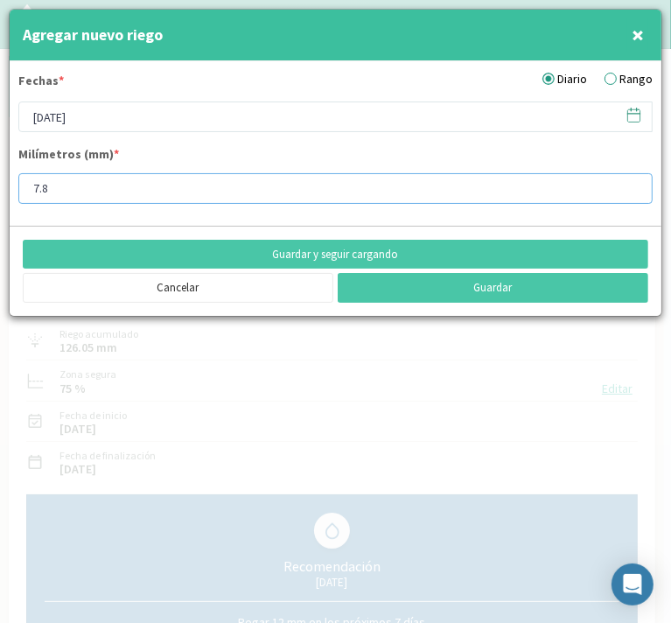
drag, startPoint x: 74, startPoint y: 192, endPoint x: -5, endPoint y: 193, distance: 78.8
click at [0, 193] on html "Principal Perfil Perfil Salir Datos del sector Campo: [GEOGRAPHIC_DATA] Uva For…" at bounding box center [335, 311] width 671 height 623
type input "20"
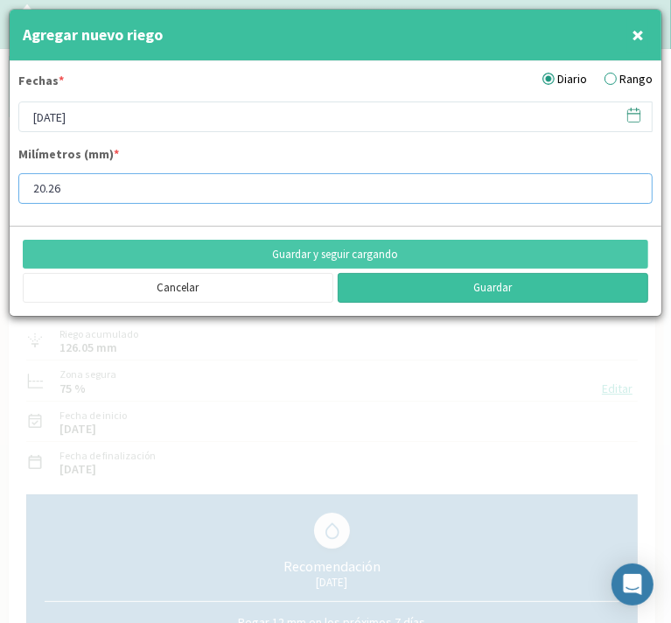
type input "20.26"
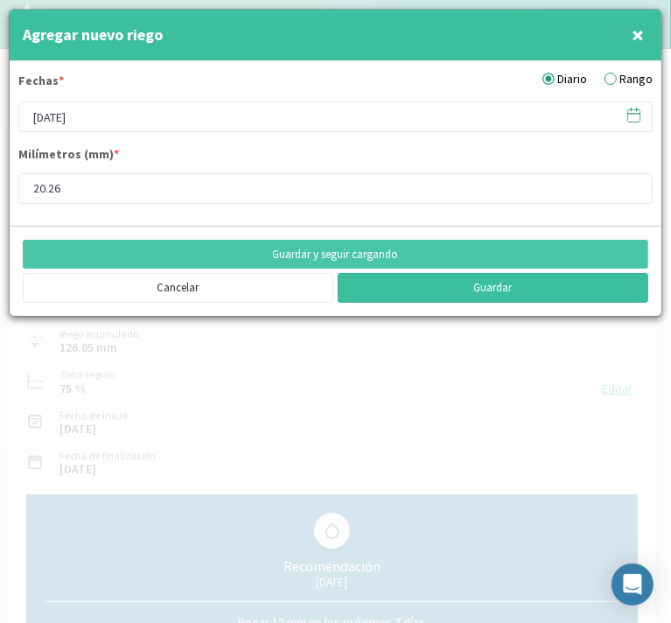
click at [488, 283] on button "Guardar" at bounding box center [493, 288] width 311 height 30
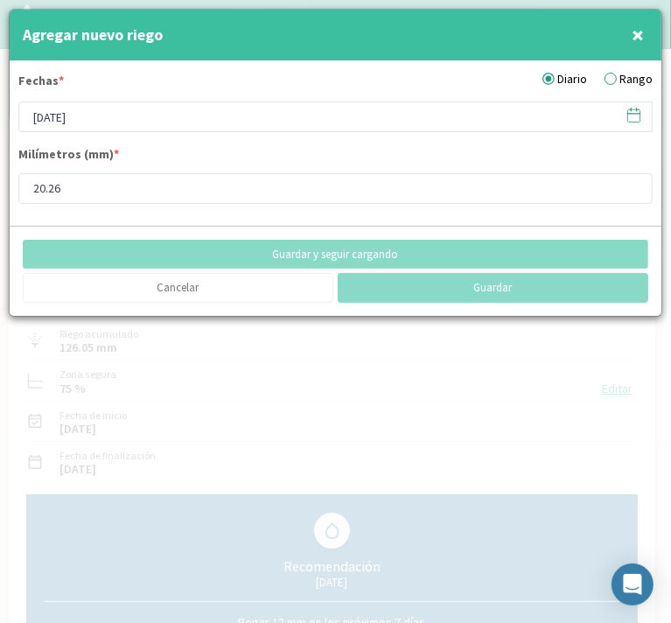
type input "[DATE]"
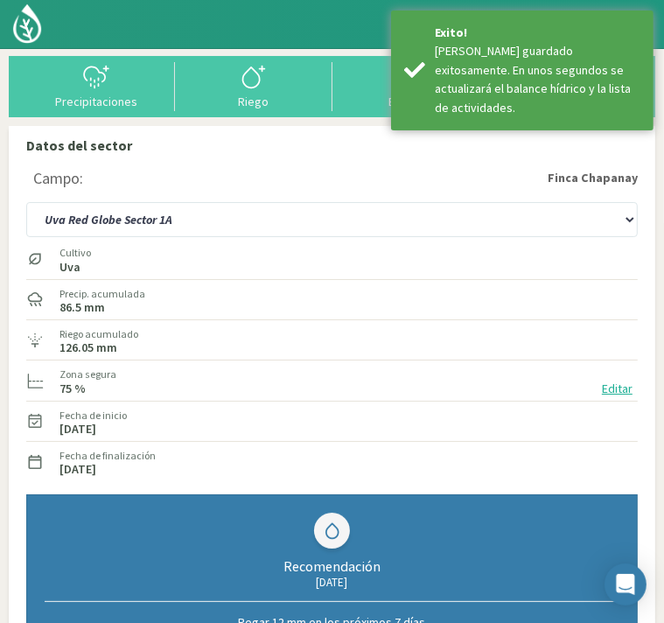
click at [0, 0] on img at bounding box center [0, 0] width 0 height 0
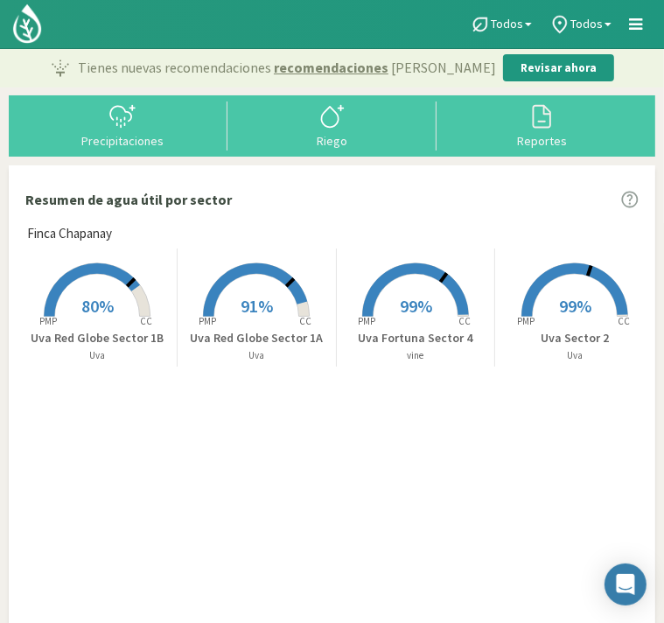
click at [114, 300] on rect at bounding box center [97, 319] width 140 height 140
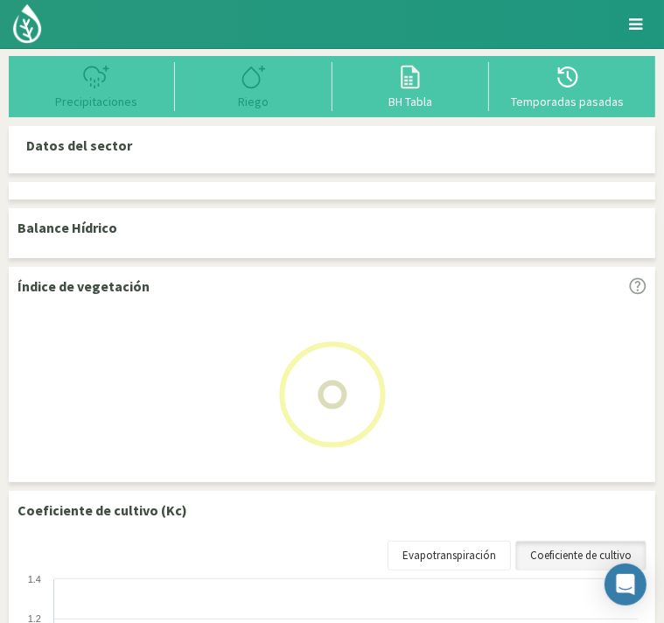
select select "2: Object"
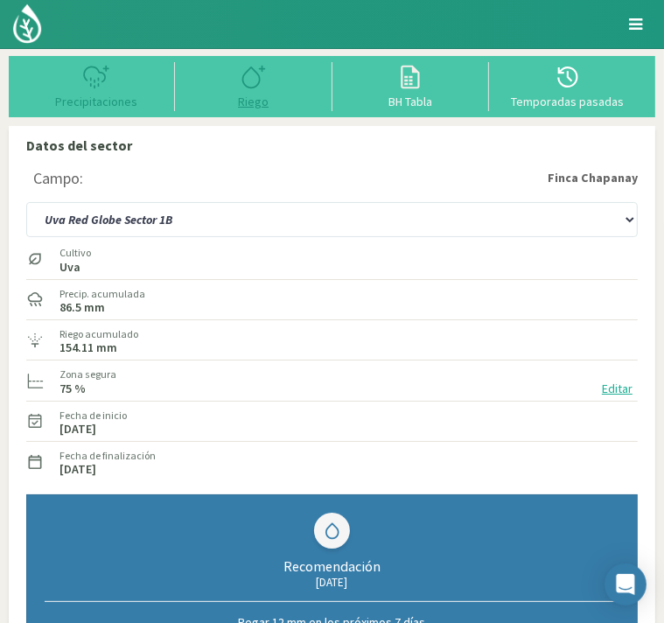
type input "3"
click at [254, 83] on icon at bounding box center [254, 77] width 28 height 28
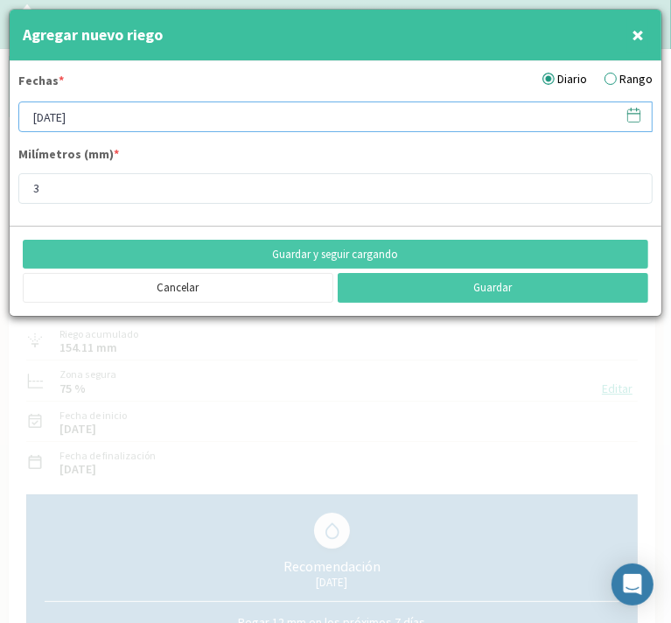
drag, startPoint x: 98, startPoint y: 115, endPoint x: -9, endPoint y: 115, distance: 106.8
click at [0, 115] on html "Principal Perfil Perfil Salir Datos del sector Campo: [GEOGRAPHIC_DATA] Uva For…" at bounding box center [335, 311] width 671 height 623
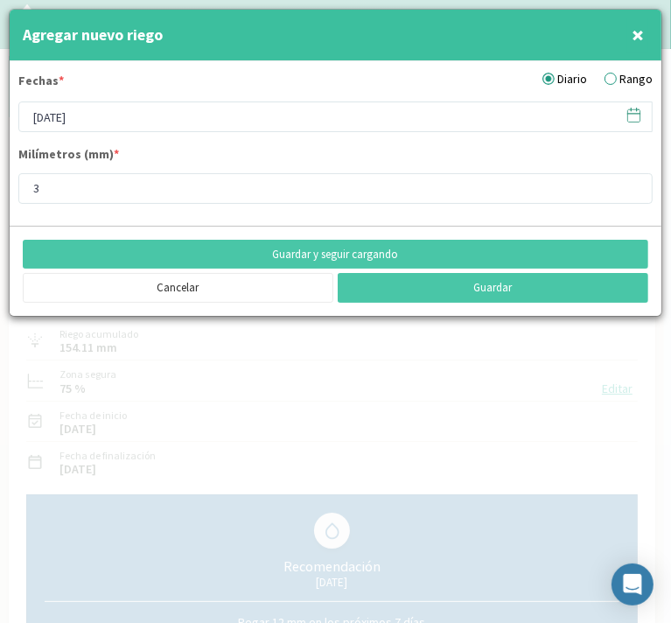
click at [637, 118] on icon at bounding box center [634, 115] width 17 height 17
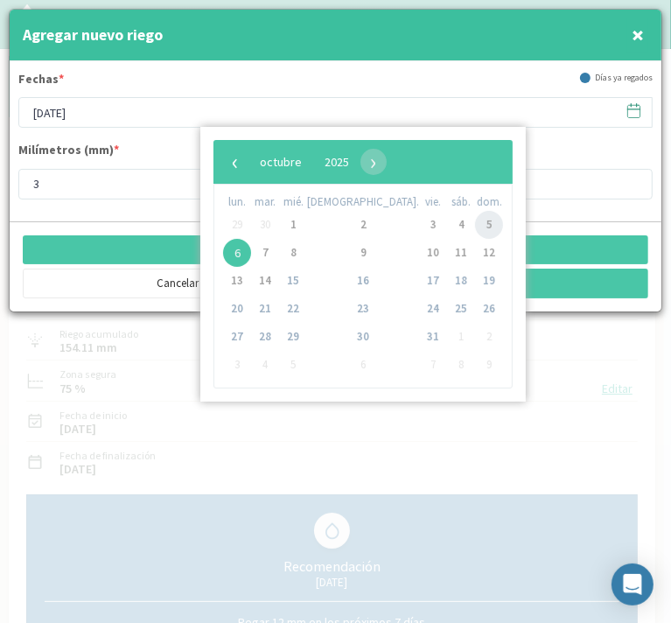
click at [475, 222] on span "5" at bounding box center [489, 225] width 28 height 28
type input "[DATE]"
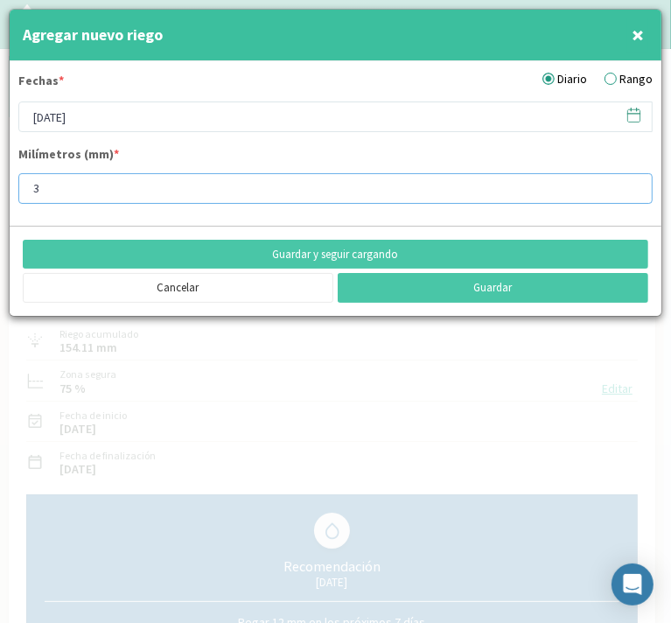
drag, startPoint x: 46, startPoint y: 186, endPoint x: -16, endPoint y: 193, distance: 62.5
click at [0, 193] on html "Principal Perfil Perfil Salir Datos del sector Campo: [GEOGRAPHIC_DATA] Uva For…" at bounding box center [335, 311] width 671 height 623
type input "20"
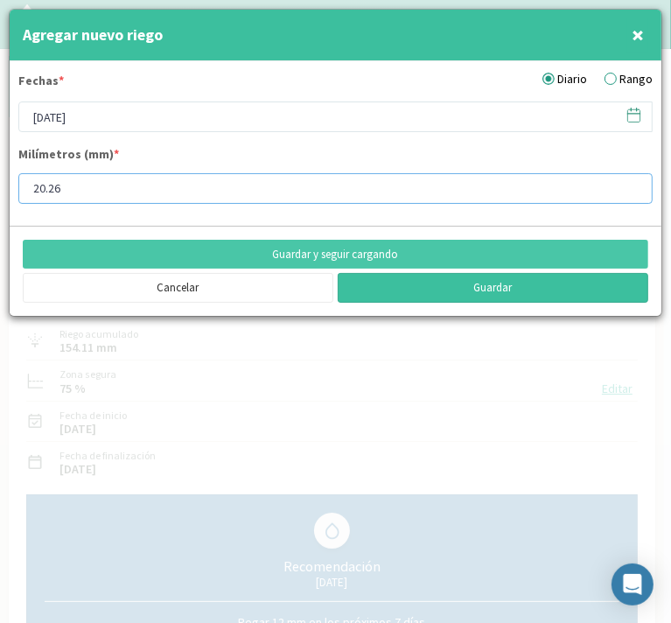
type input "20.26"
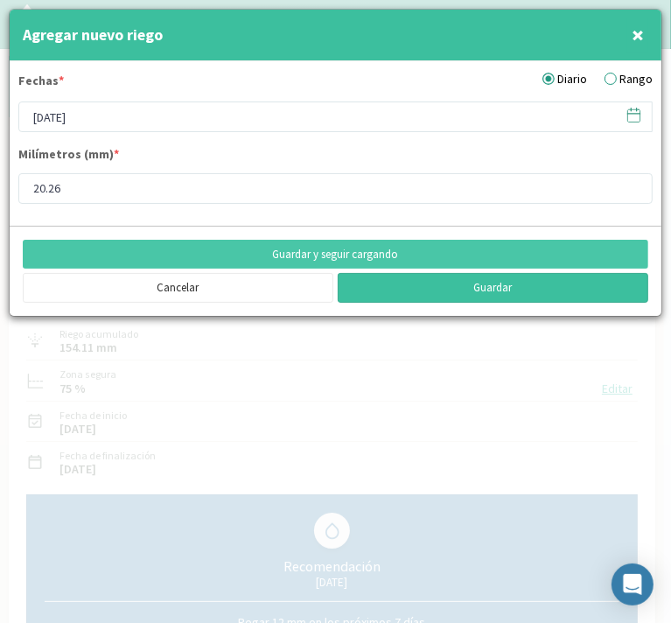
click at [444, 287] on button "Guardar" at bounding box center [493, 288] width 311 height 30
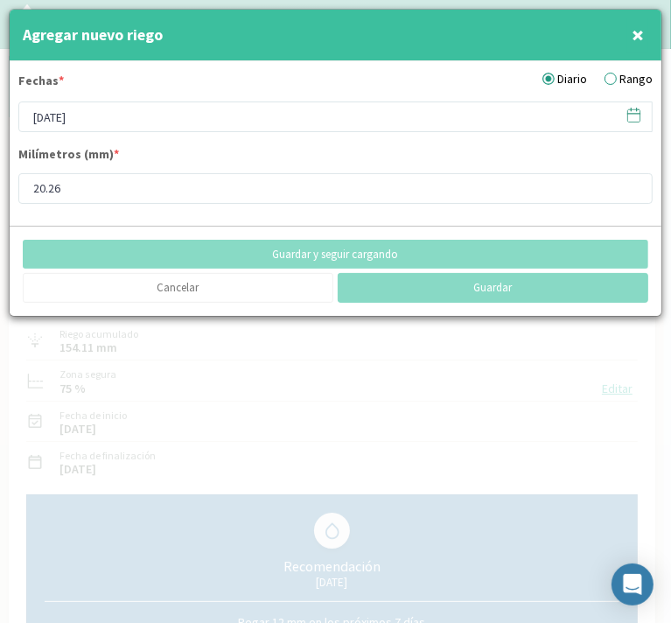
type input "[DATE]"
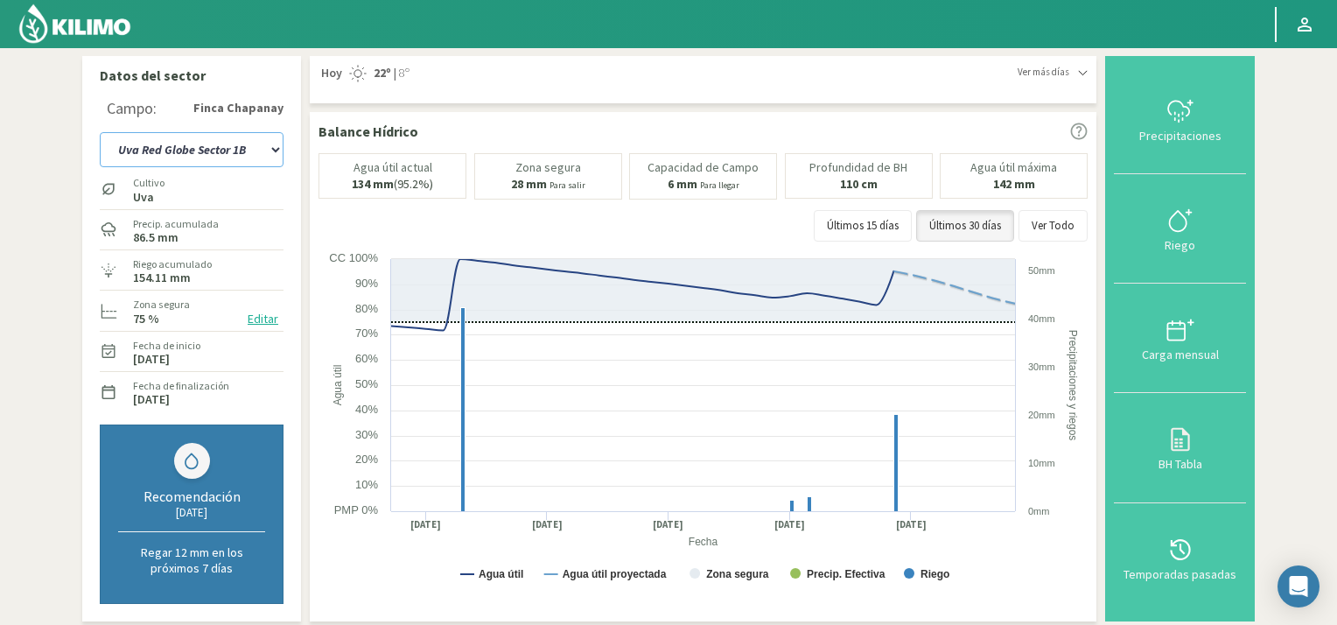
click at [273, 151] on select "Uva Fortuna Sector [GEOGRAPHIC_DATA] Sector 1B Uva Sector 2" at bounding box center [192, 149] width 184 height 35
click at [100, 132] on select "Uva Fortuna Sector [GEOGRAPHIC_DATA] Sector 1B Uva Sector 2" at bounding box center [192, 149] width 184 height 35
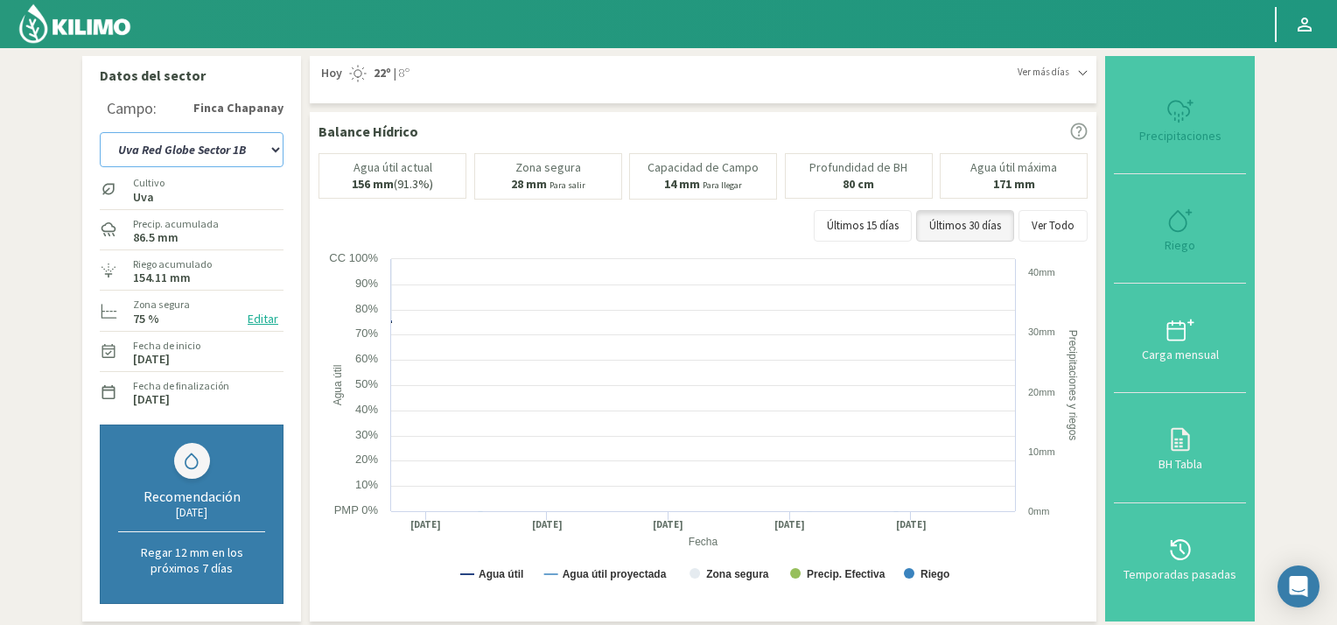
select select "5: Object"
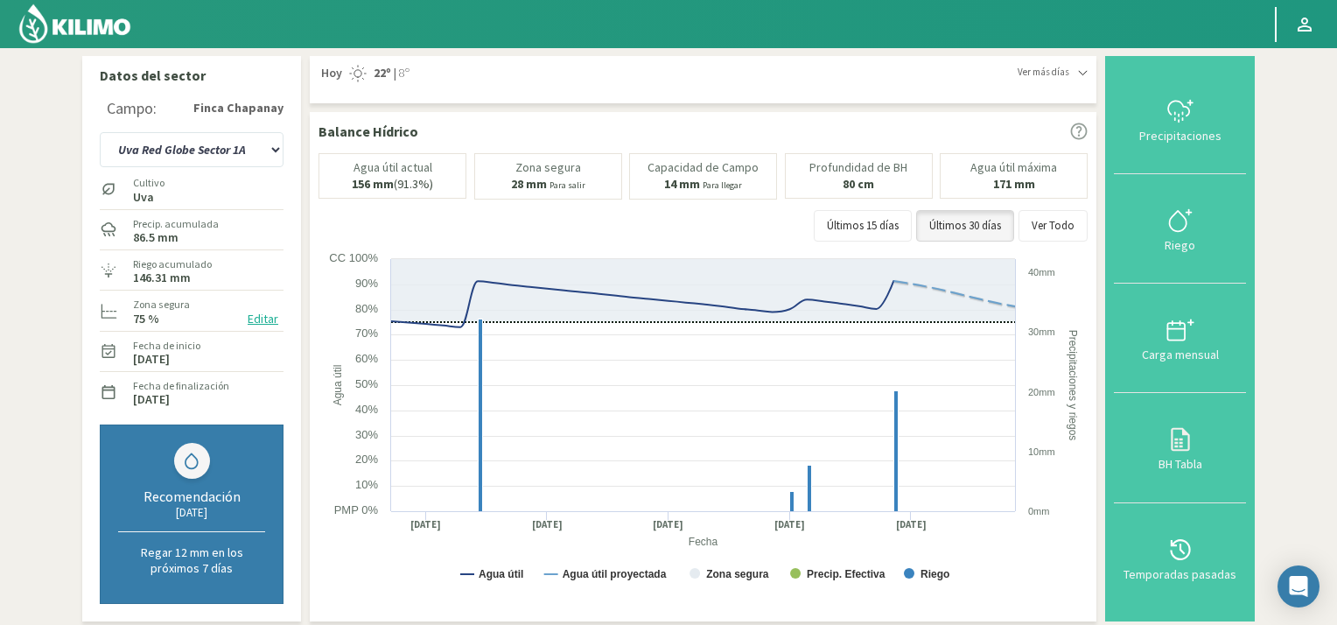
click at [35, 19] on img at bounding box center [75, 24] width 115 height 42
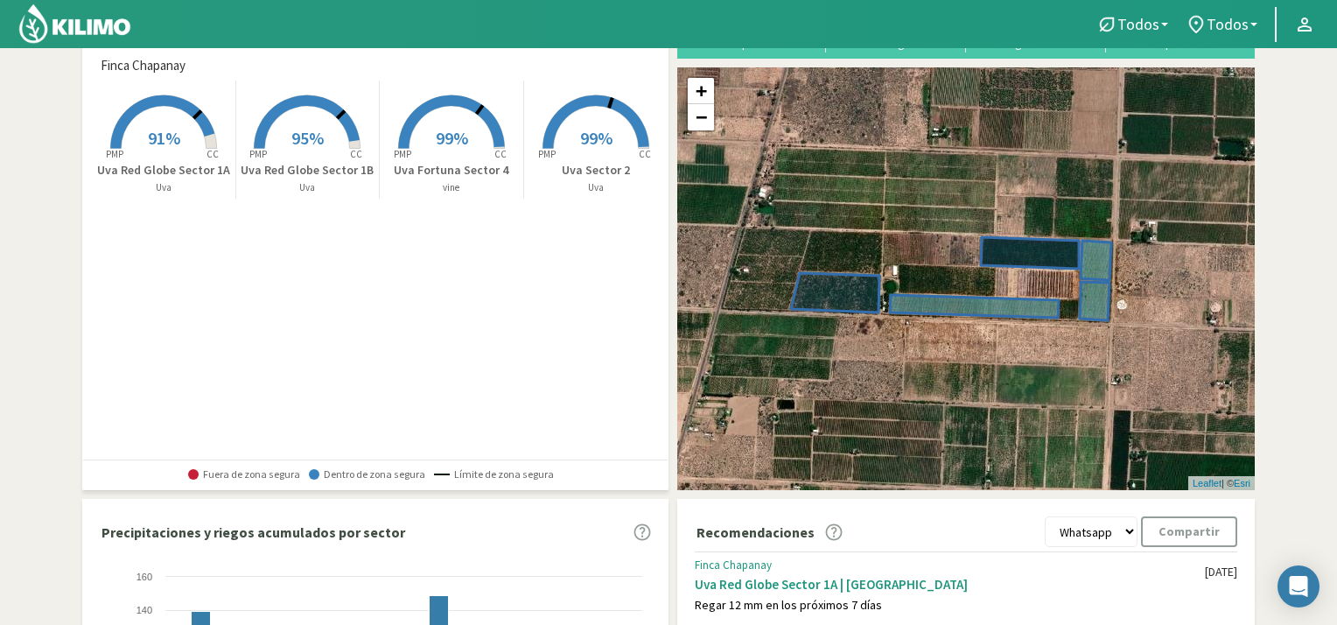
scroll to position [32, 0]
